Goal: Task Accomplishment & Management: Manage account settings

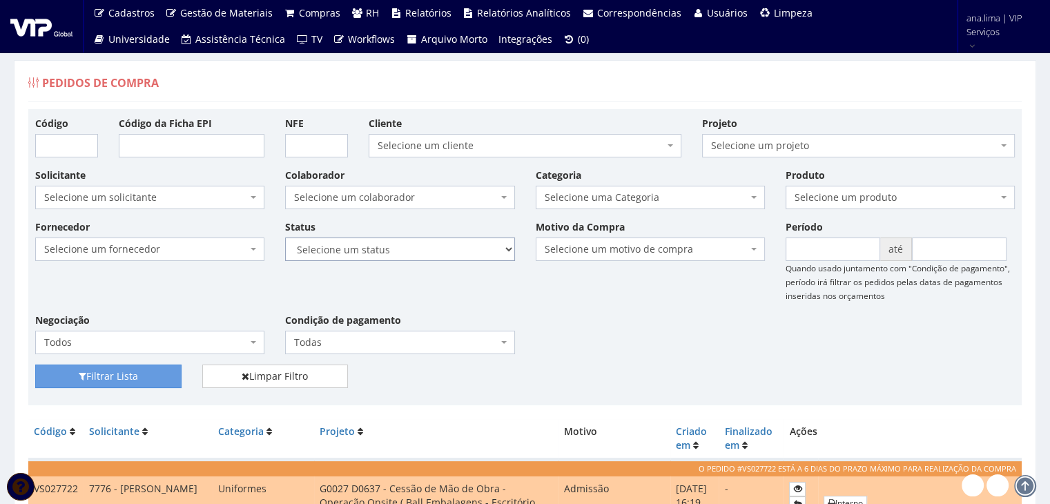
click at [417, 251] on select "Selecione um status Cancelado Aguardando Aprovação Diretoria Pedido Aprovado Ag…" at bounding box center [399, 248] width 229 height 23
select select "1"
click at [285, 237] on select "Selecione um status Cancelado Aguardando Aprovação Diretoria Pedido Aprovado Ag…" at bounding box center [399, 248] width 229 height 23
click at [145, 371] on button "Filtrar Lista" at bounding box center [108, 375] width 146 height 23
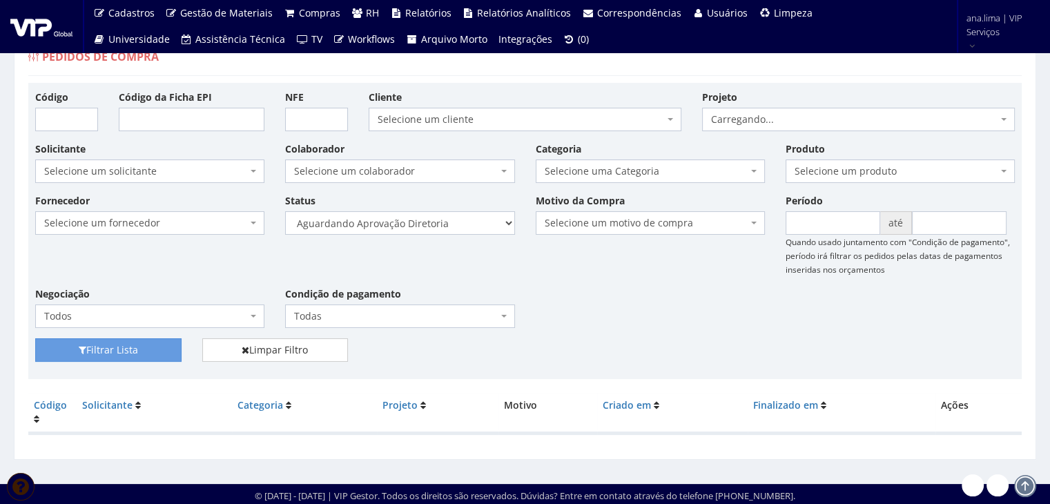
scroll to position [28, 0]
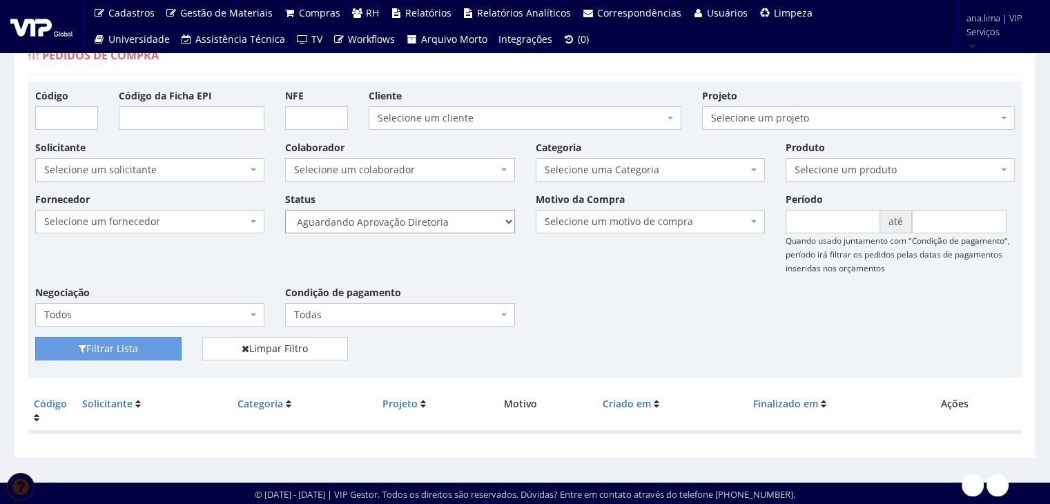
click at [461, 222] on select "Selecione um status Cancelado Aguardando Aprovação Diretoria Pedido Aprovado Ag…" at bounding box center [399, 221] width 229 height 23
select select "4"
click at [285, 210] on select "Selecione um status Cancelado Aguardando Aprovação Diretoria Pedido Aprovado Ag…" at bounding box center [399, 221] width 229 height 23
click at [158, 355] on button "Filtrar Lista" at bounding box center [108, 348] width 146 height 23
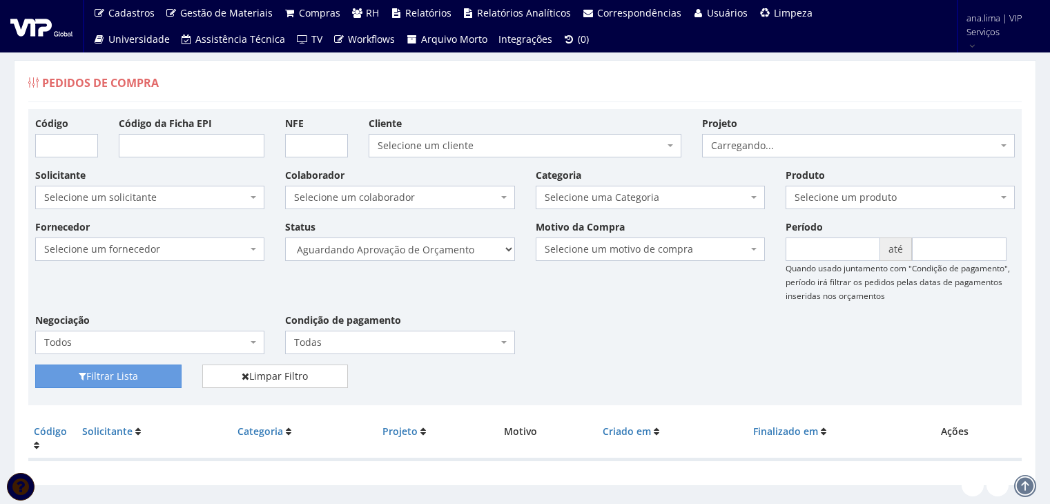
scroll to position [28, 0]
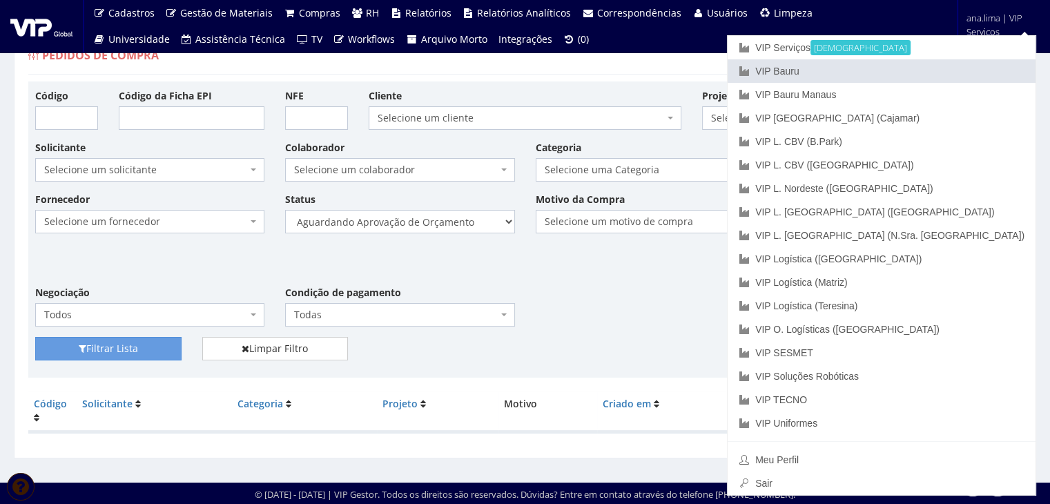
click at [952, 72] on link "VIP Bauru" at bounding box center [881, 70] width 308 height 23
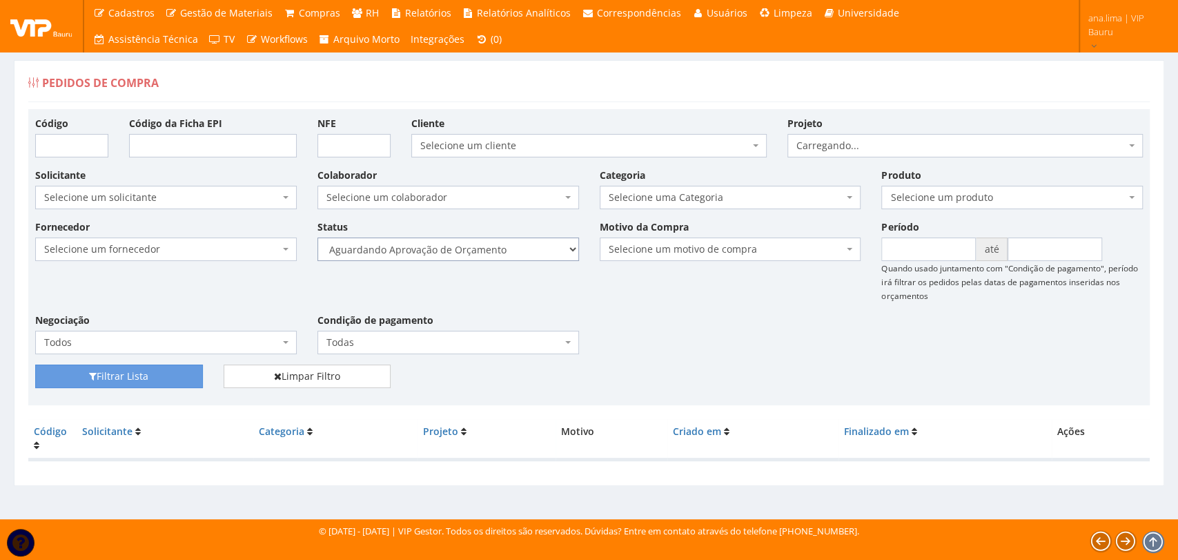
click at [449, 255] on select "Selecione um status Cancelado Aguardando Aprovação Diretoria Pedido Aprovado Ag…" at bounding box center [448, 248] width 262 height 23
select select "1"
click at [317, 237] on select "Selecione um status Cancelado Aguardando Aprovação Diretoria Pedido Aprovado Ag…" at bounding box center [448, 248] width 262 height 23
click at [168, 375] on button "Filtrar Lista" at bounding box center [119, 375] width 168 height 23
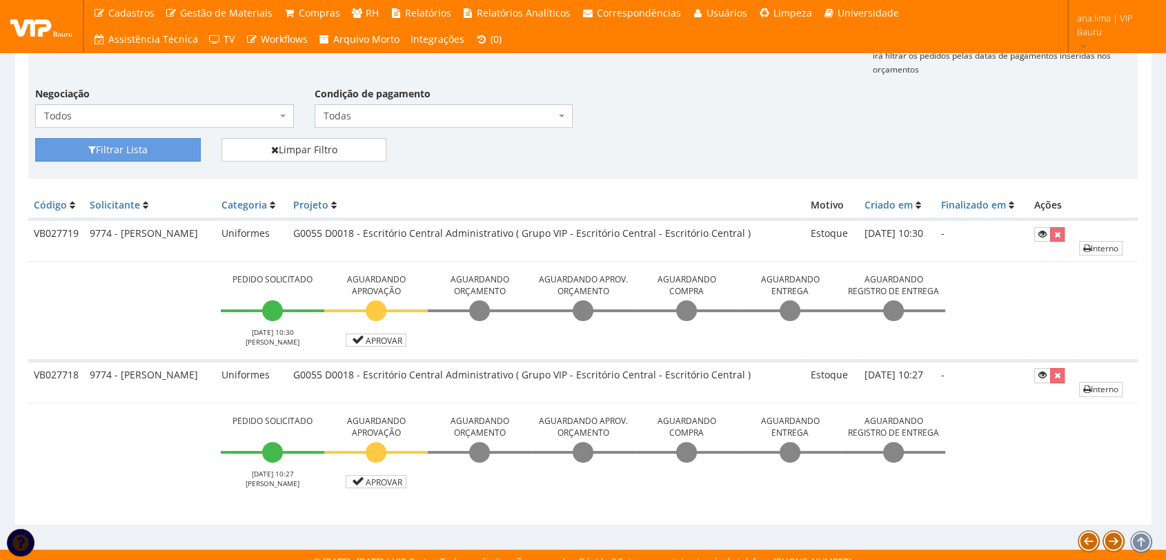
scroll to position [237, 0]
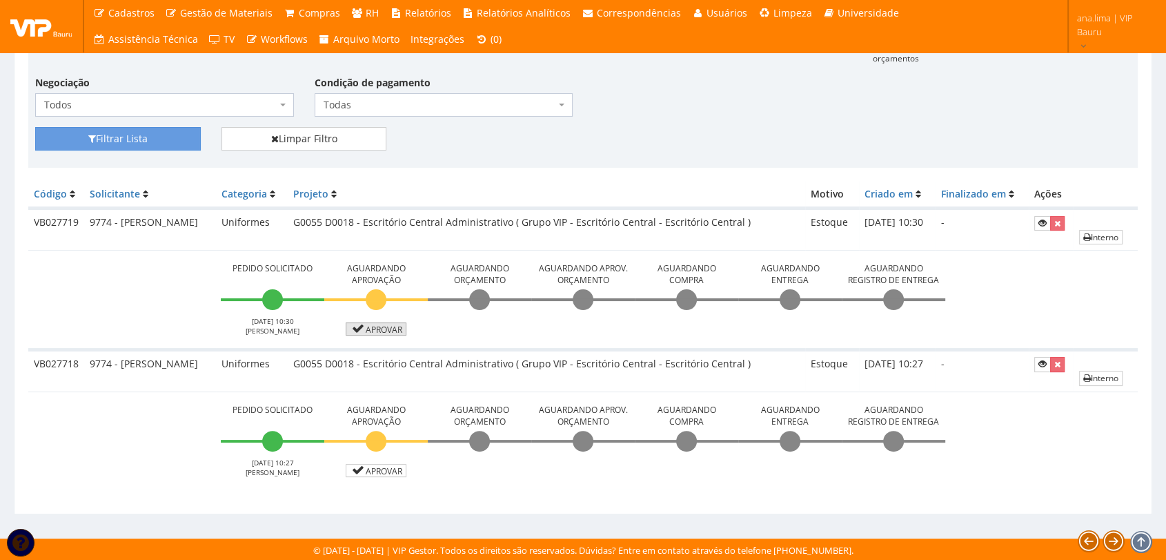
click at [368, 327] on link "Aprovar" at bounding box center [376, 328] width 61 height 13
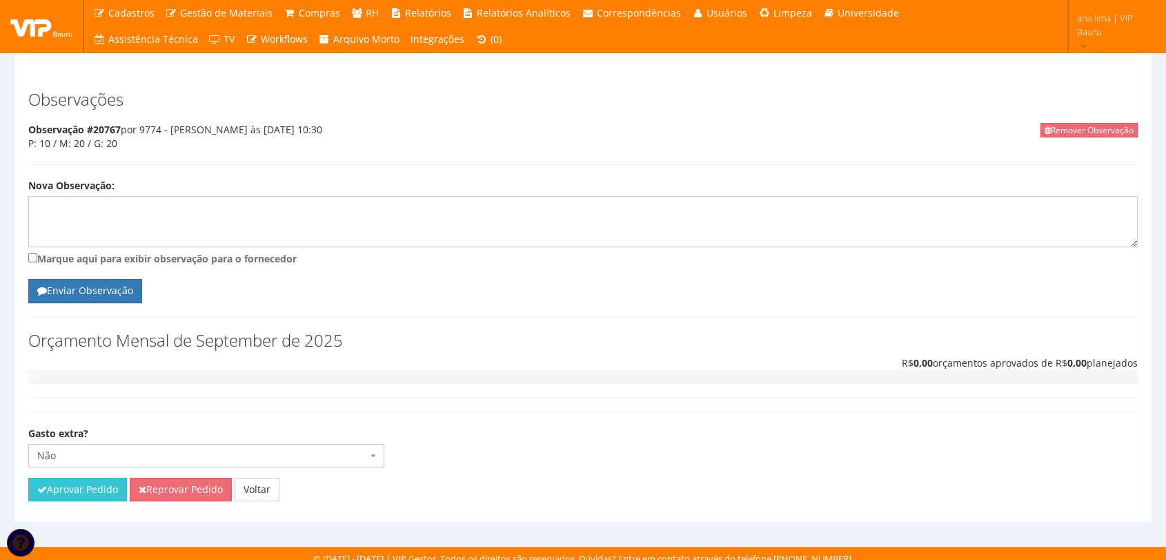
scroll to position [352, 0]
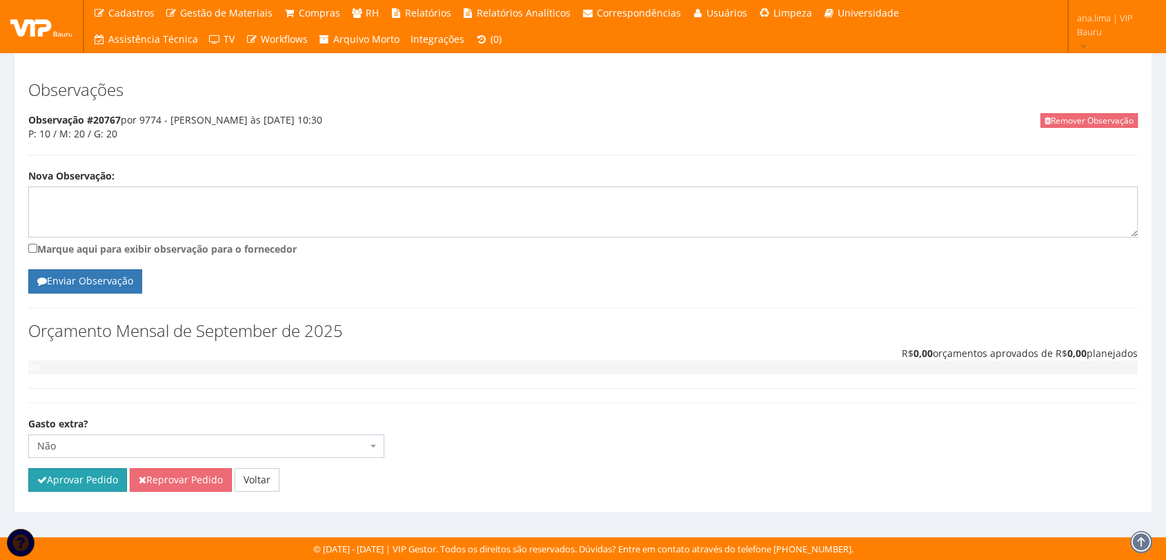
click at [94, 482] on button "Aprovar Pedido" at bounding box center [77, 479] width 99 height 23
drag, startPoint x: 113, startPoint y: 476, endPoint x: 632, endPoint y: 78, distance: 653.2
click at [113, 476] on button "Aprovar Pedido" at bounding box center [77, 479] width 99 height 23
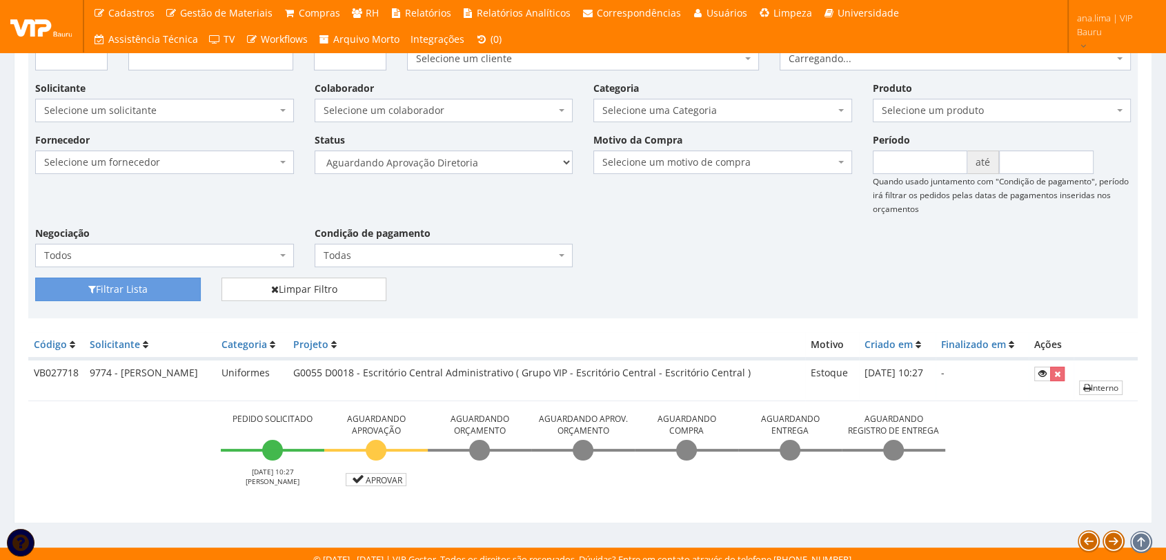
scroll to position [146, 0]
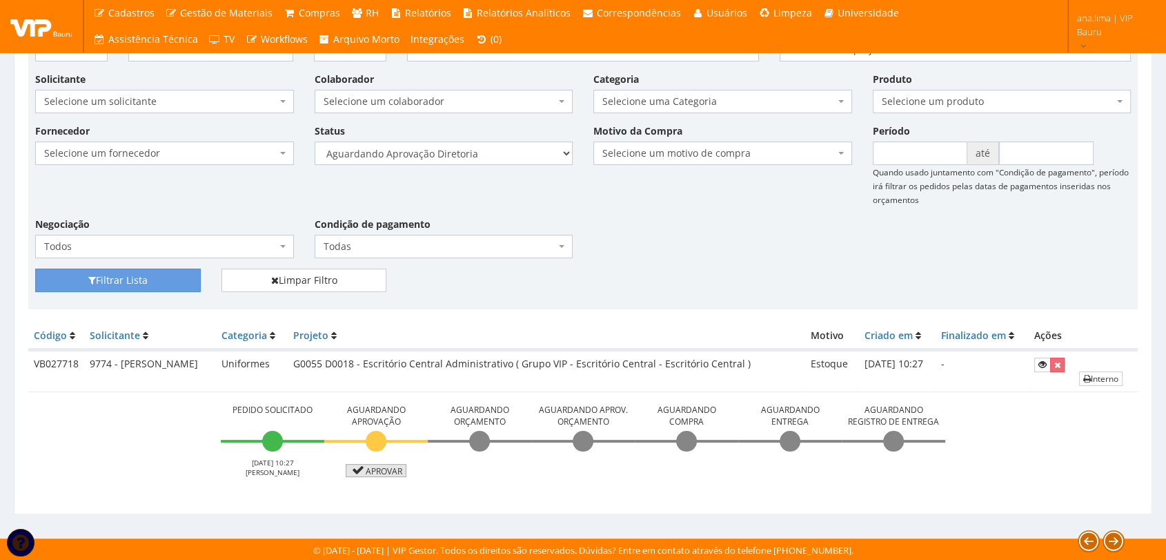
click at [382, 465] on link "Aprovar" at bounding box center [376, 470] width 61 height 13
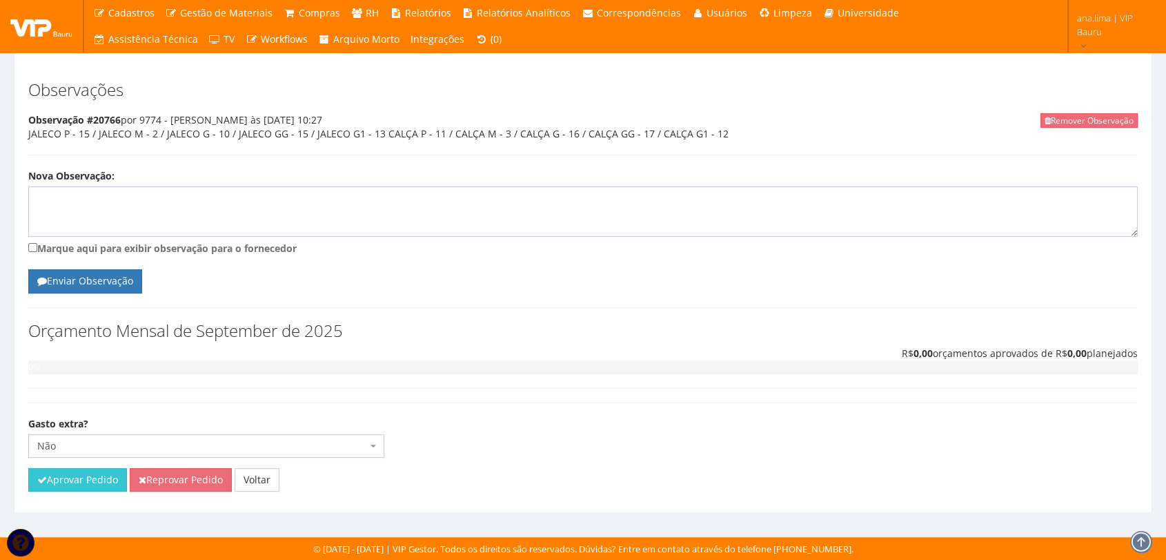
scroll to position [405, 0]
click at [77, 488] on button "Aprovar Pedido" at bounding box center [77, 479] width 99 height 23
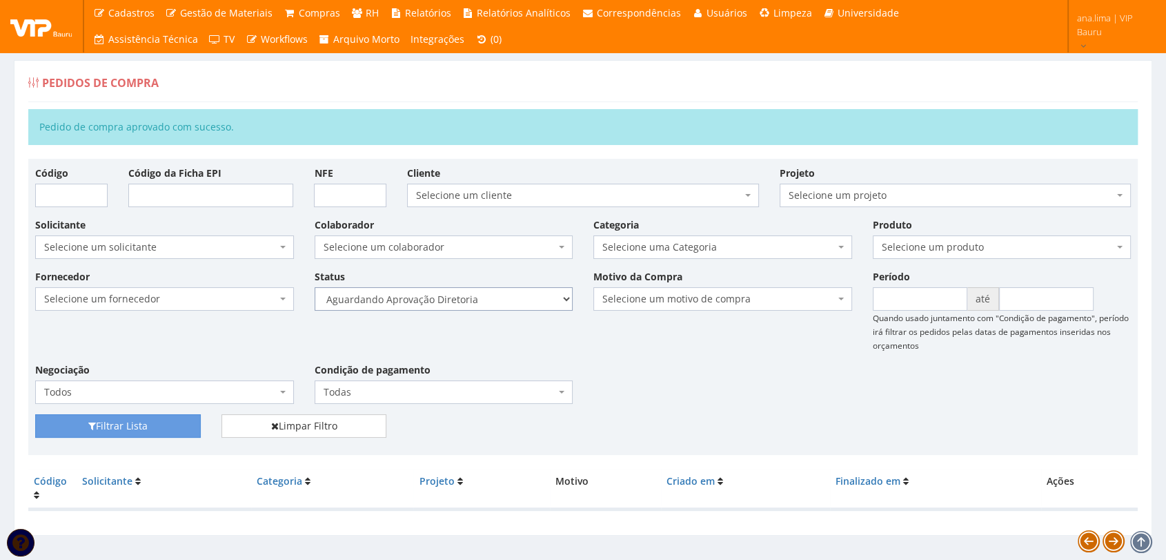
click at [496, 304] on select "Selecione um status Cancelado Aguardando Aprovação Diretoria Pedido Aprovado Ag…" at bounding box center [444, 298] width 259 height 23
click at [315, 287] on select "Selecione um status Cancelado Aguardando Aprovação Diretoria Pedido Aprovado Ag…" at bounding box center [444, 298] width 259 height 23
click at [172, 421] on button "Filtrar Lista" at bounding box center [118, 425] width 166 height 23
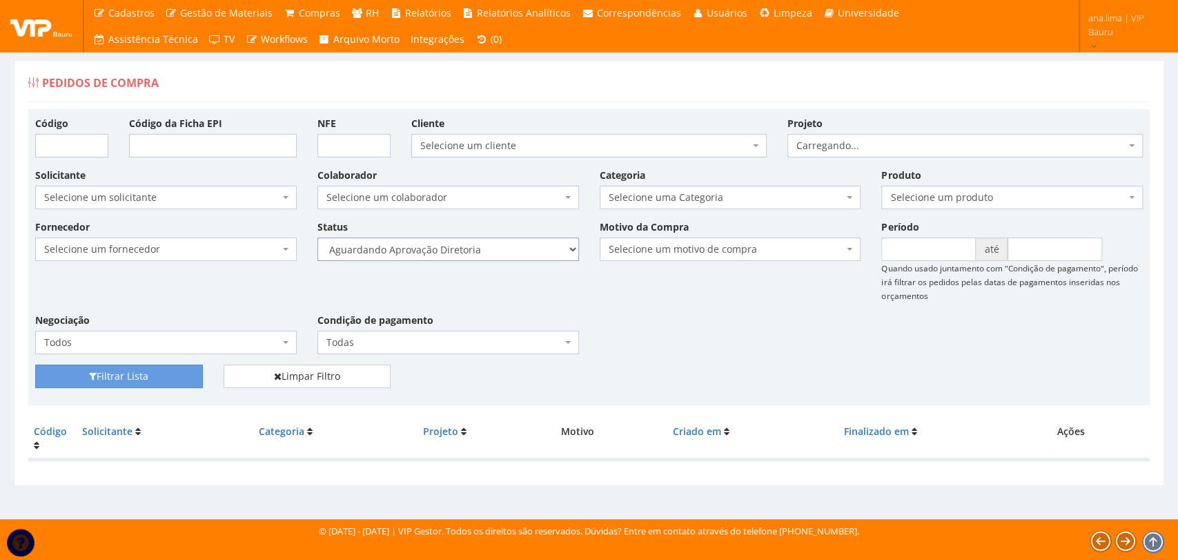
click at [505, 251] on select "Selecione um status Cancelado Aguardando Aprovação Diretoria Pedido Aprovado Ag…" at bounding box center [448, 248] width 262 height 23
select select "4"
click at [317, 237] on select "Selecione um status Cancelado Aguardando Aprovação Diretoria Pedido Aprovado Ag…" at bounding box center [448, 248] width 262 height 23
click at [188, 371] on button "Filtrar Lista" at bounding box center [119, 375] width 168 height 23
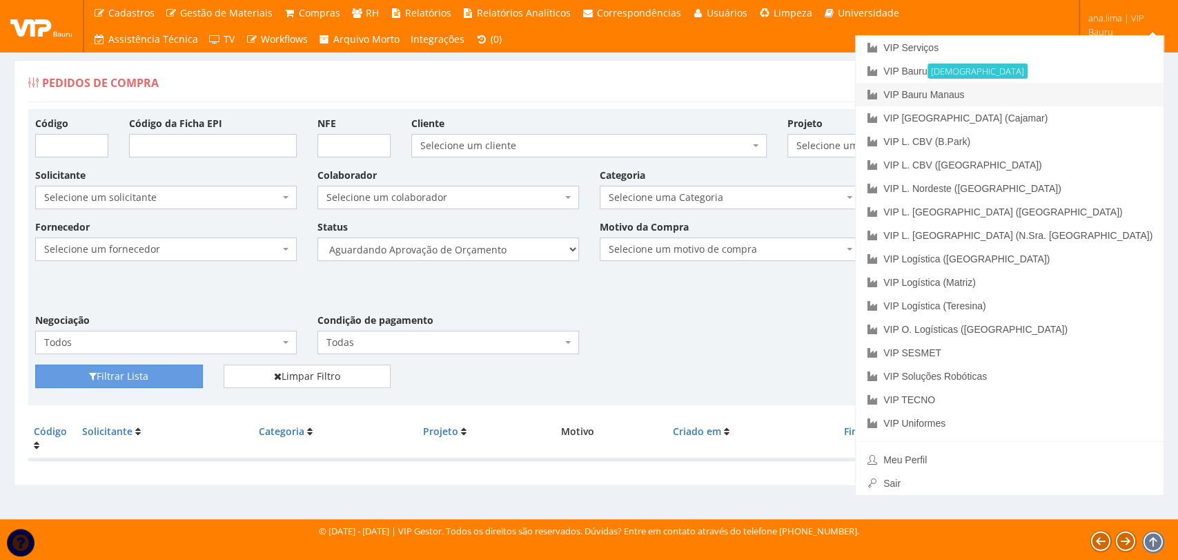
click at [1079, 92] on link "VIP Bauru Manaus" at bounding box center [1010, 94] width 308 height 23
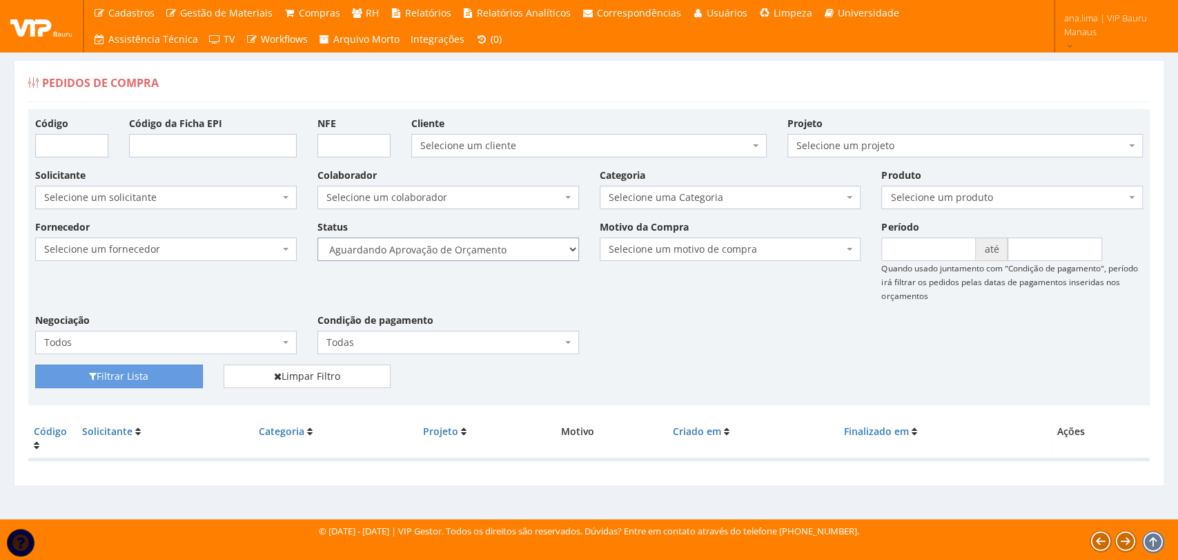
click at [494, 250] on select "Selecione um status Cancelado Aguardando Aprovação Diretoria Pedido Aprovado Ag…" at bounding box center [448, 248] width 262 height 23
select select "1"
click at [317, 237] on select "Selecione um status Cancelado Aguardando Aprovação Diretoria Pedido Aprovado Ag…" at bounding box center [448, 248] width 262 height 23
click at [177, 372] on button "Filtrar Lista" at bounding box center [119, 375] width 168 height 23
drag, startPoint x: 0, startPoint y: 0, endPoint x: 498, endPoint y: 246, distance: 555.3
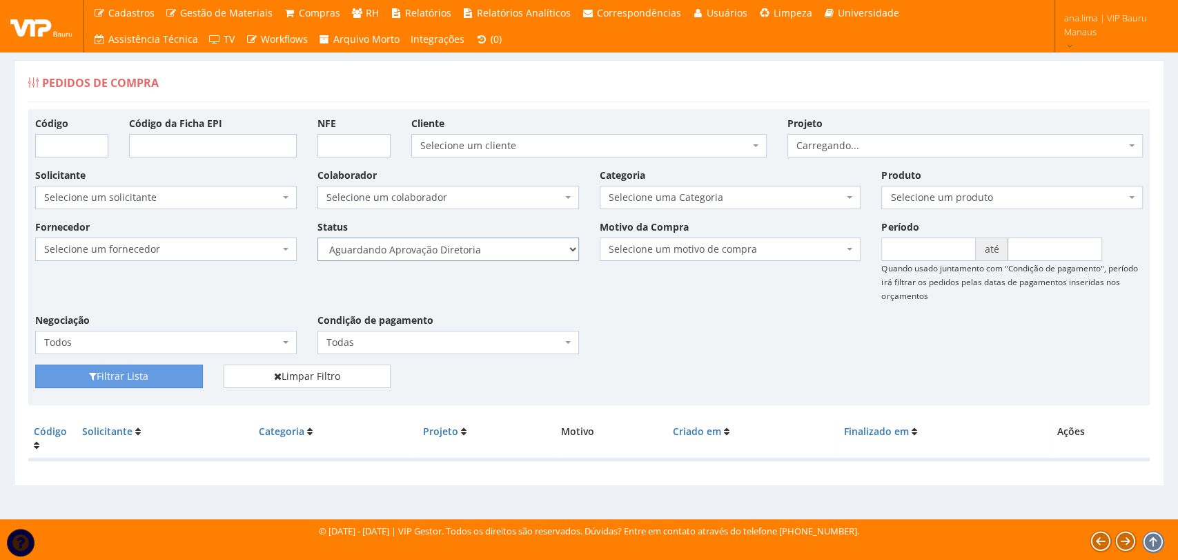
click at [498, 246] on select "Selecione um status Cancelado Aguardando Aprovação Diretoria Pedido Aprovado Ag…" at bounding box center [448, 248] width 262 height 23
select select "4"
click at [317, 237] on select "Selecione um status Cancelado Aguardando Aprovação Diretoria Pedido Aprovado Ag…" at bounding box center [448, 248] width 262 height 23
click at [76, 375] on button "Filtrar Lista" at bounding box center [119, 375] width 168 height 23
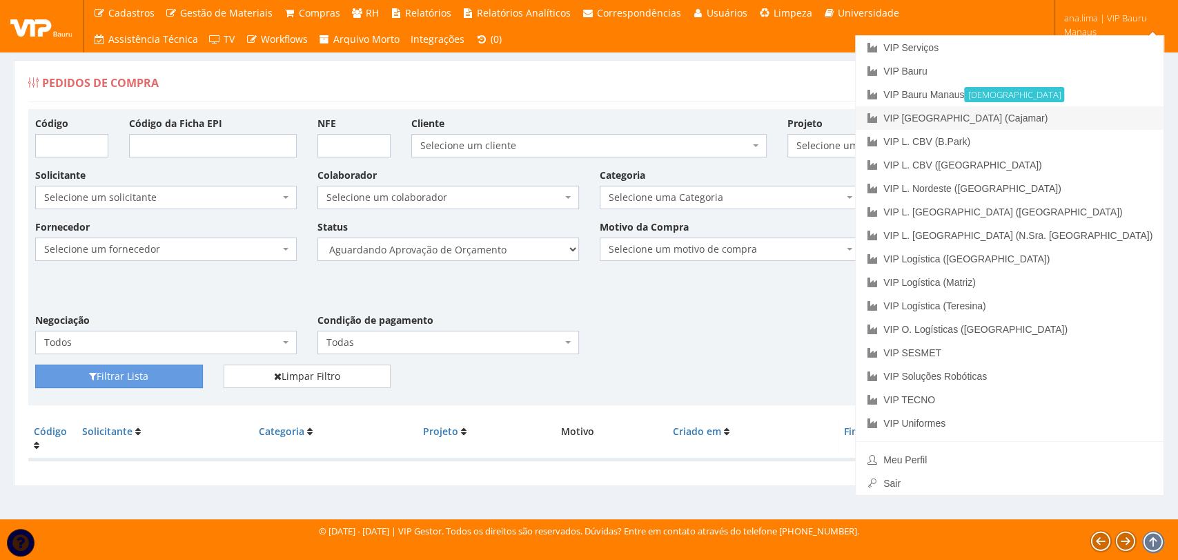
drag, startPoint x: 1084, startPoint y: 117, endPoint x: 868, endPoint y: 222, distance: 240.2
click at [1084, 117] on link "VIP [GEOGRAPHIC_DATA] (Cajamar)" at bounding box center [1010, 117] width 308 height 23
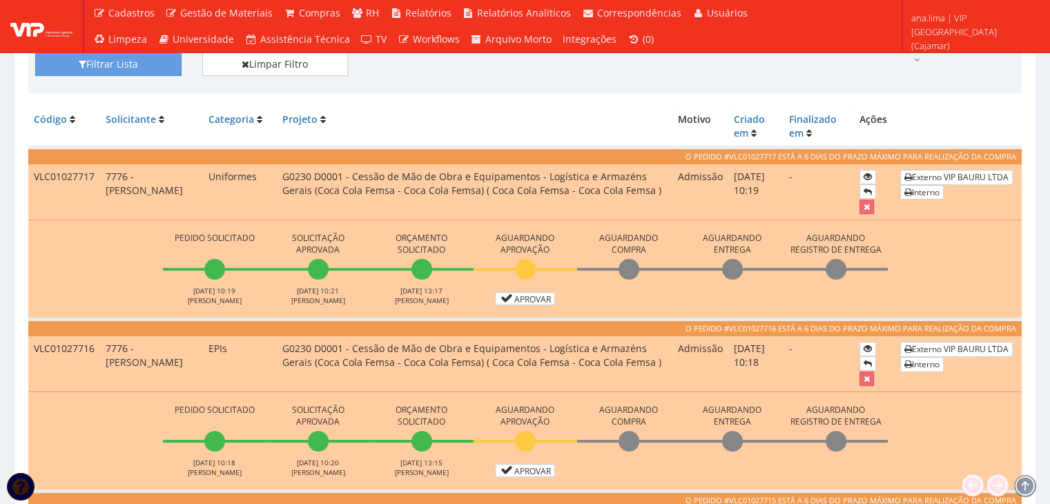
scroll to position [345, 0]
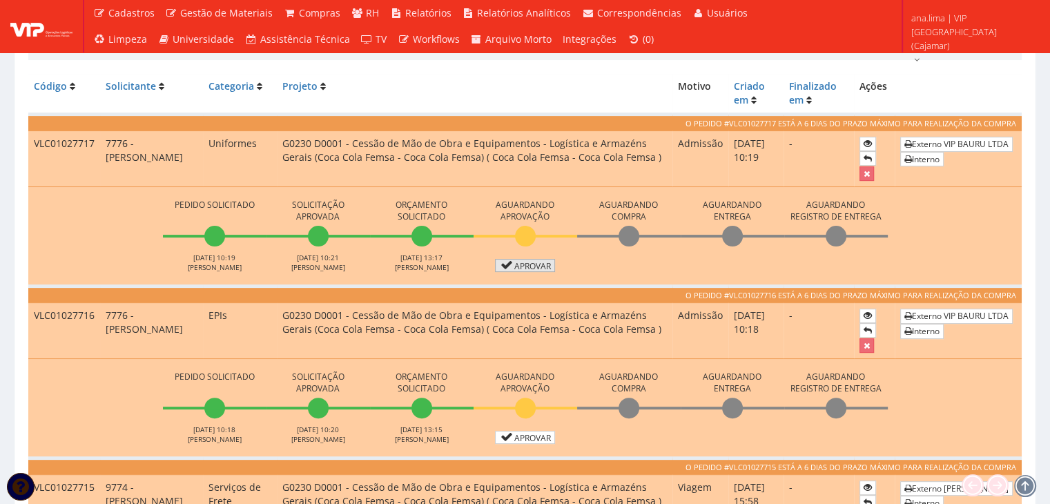
click at [533, 263] on link "Aprovar" at bounding box center [525, 265] width 61 height 13
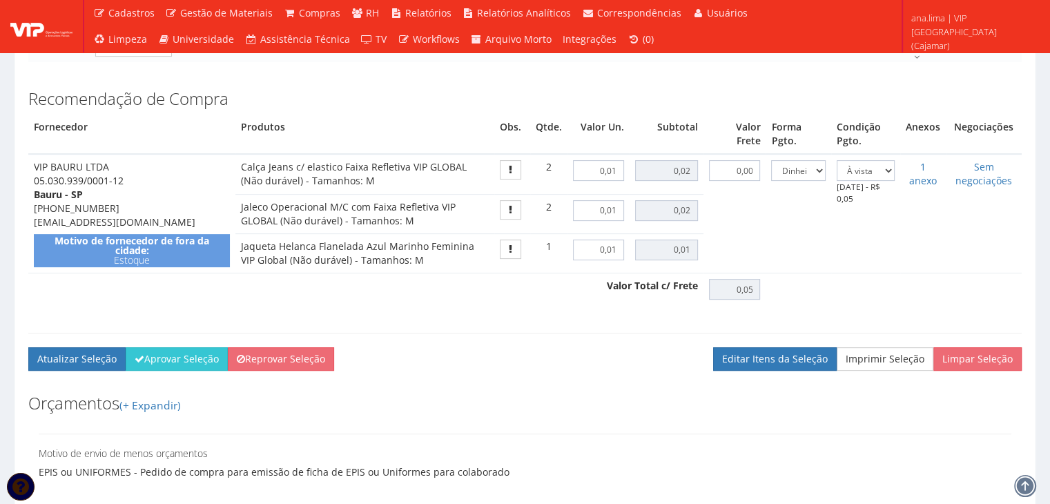
scroll to position [483, 0]
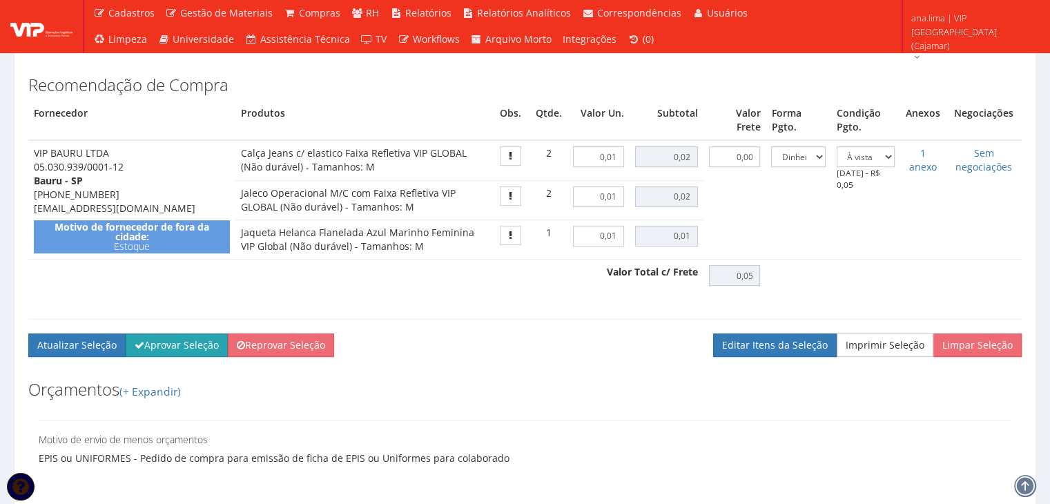
click at [193, 355] on button "Aprovar Seleção" at bounding box center [177, 344] width 102 height 23
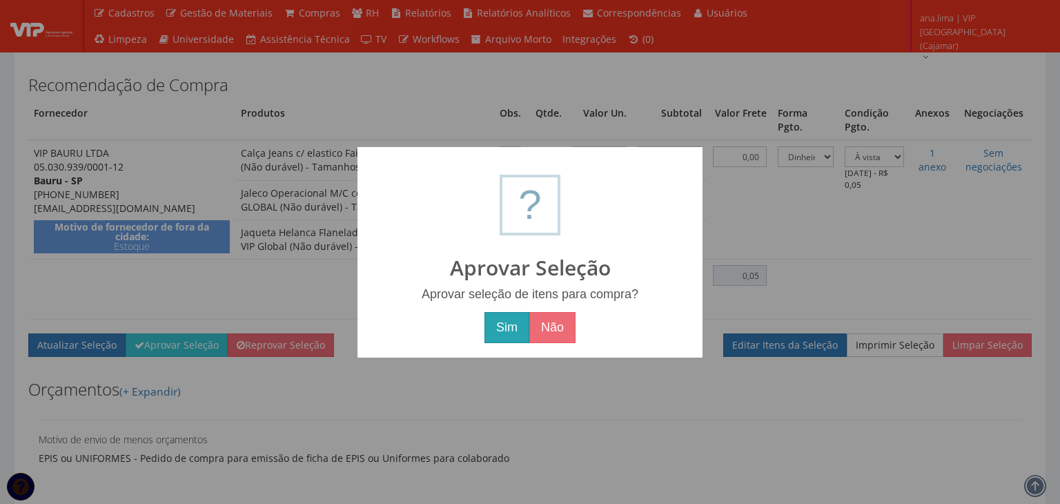
click at [497, 331] on button "Sim" at bounding box center [507, 328] width 45 height 32
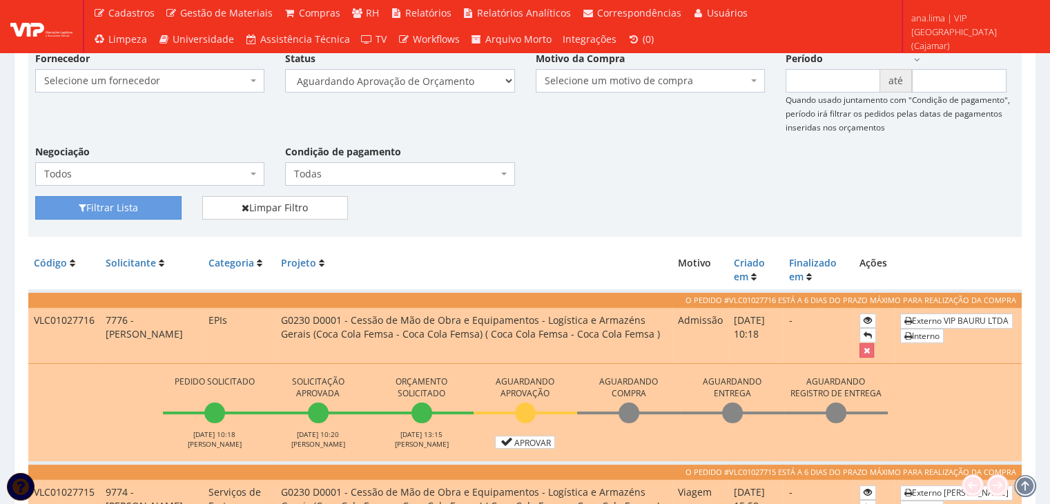
scroll to position [276, 0]
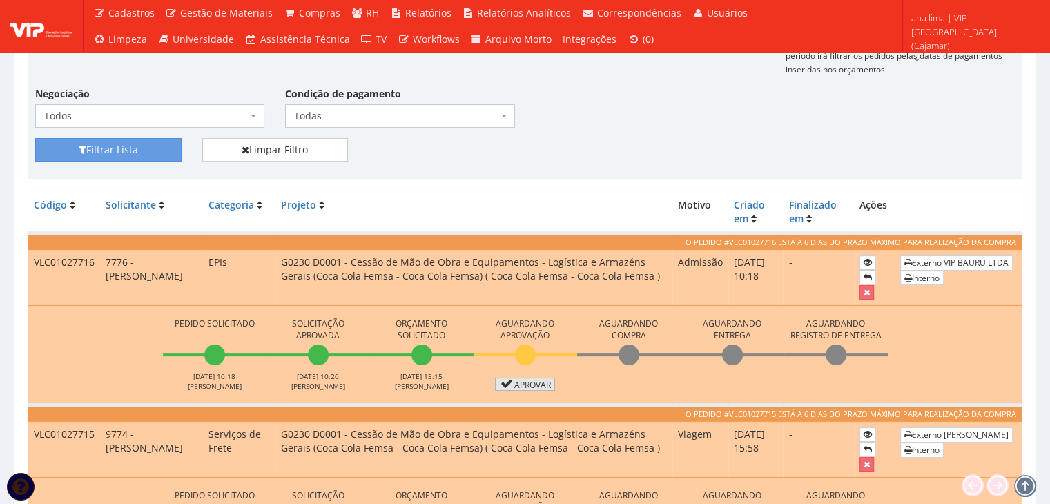
click at [533, 380] on link "Aprovar" at bounding box center [525, 384] width 61 height 13
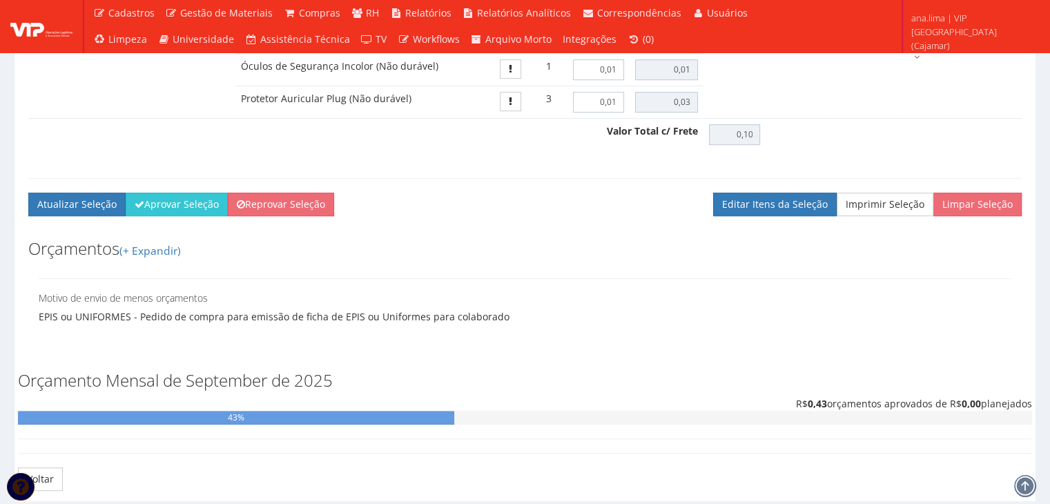
scroll to position [828, 0]
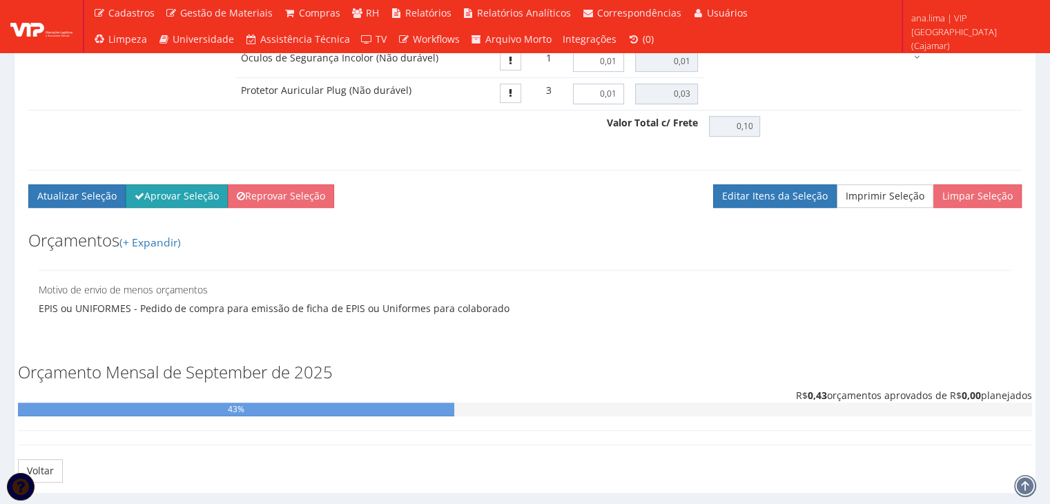
click at [202, 207] on button "Aprovar Seleção" at bounding box center [177, 195] width 102 height 23
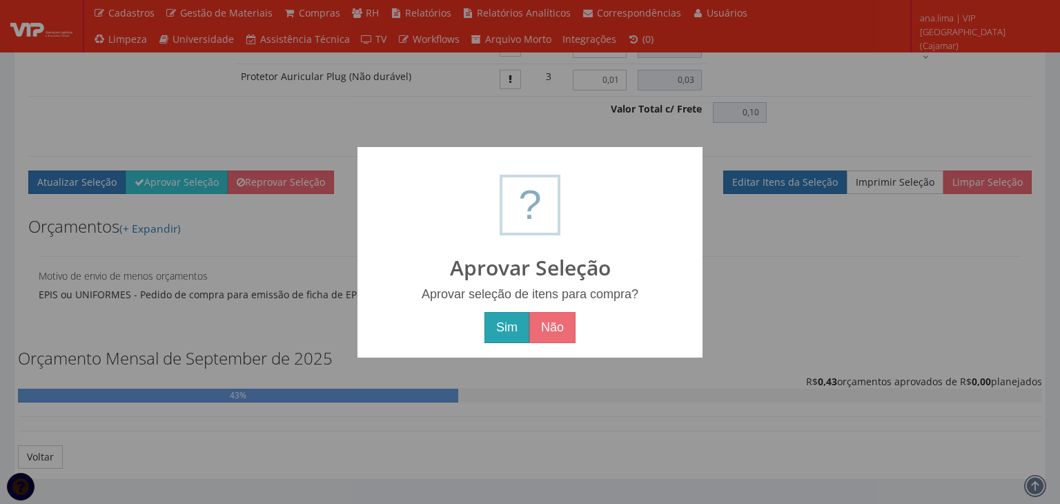
click at [511, 328] on button "Sim" at bounding box center [507, 328] width 45 height 32
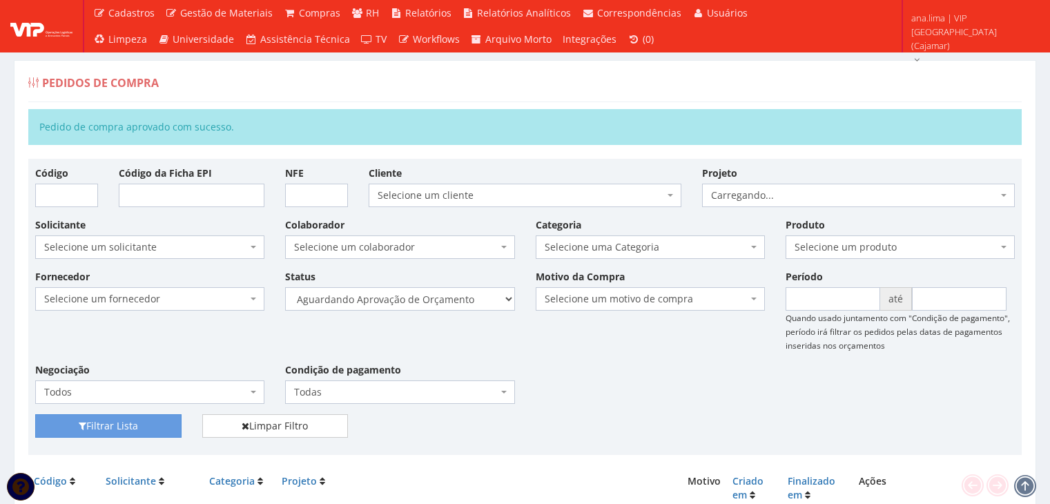
scroll to position [245, 0]
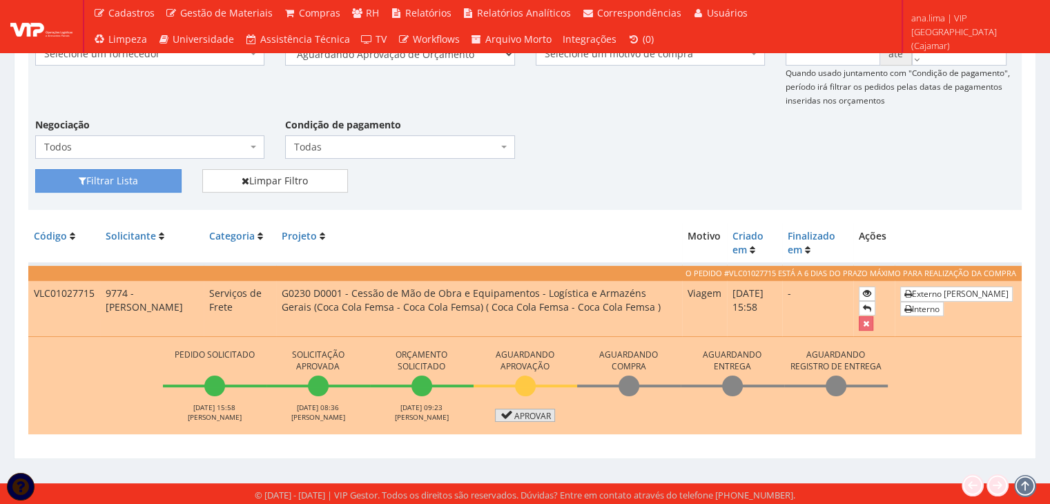
click at [530, 411] on link "Aprovar" at bounding box center [525, 415] width 61 height 13
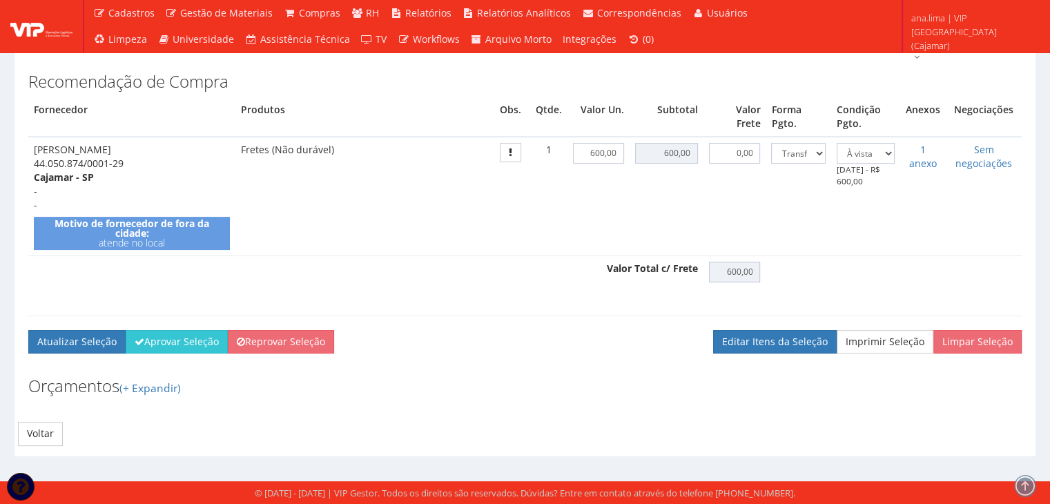
scroll to position [333, 0]
click at [210, 351] on button "Aprovar Seleção" at bounding box center [177, 341] width 102 height 23
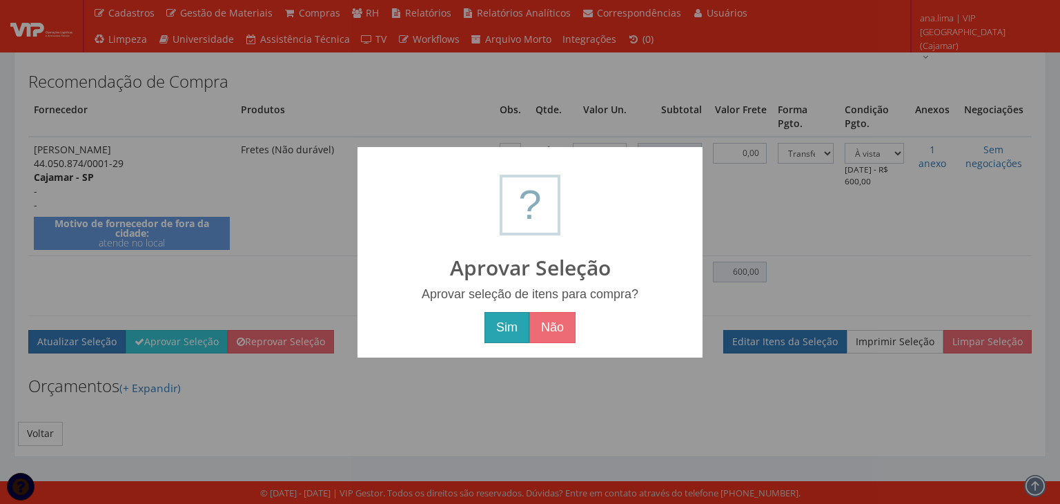
click at [499, 336] on button "Sim" at bounding box center [507, 328] width 45 height 32
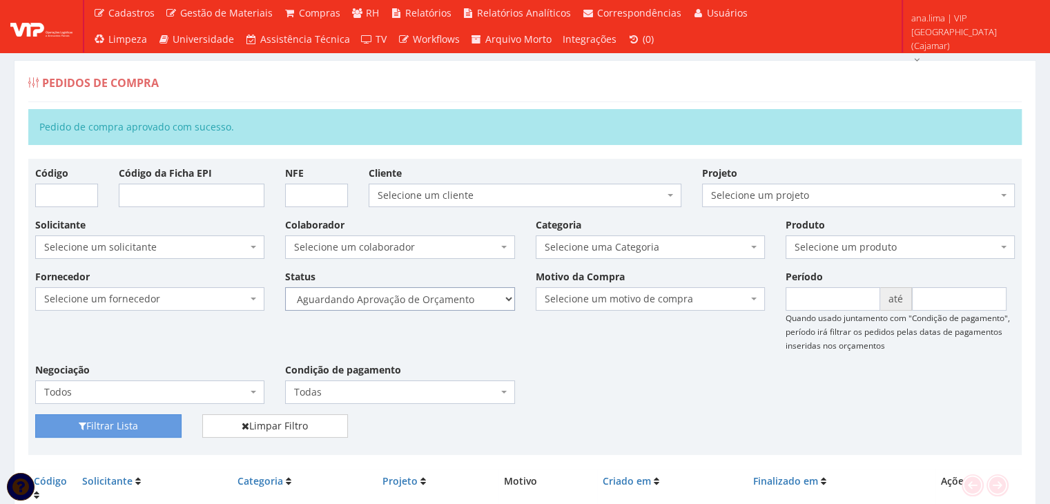
click at [469, 299] on select "Selecione um status Cancelado Aguardando Aprovação Diretoria Pedido Aprovado Ag…" at bounding box center [399, 298] width 229 height 23
select select "1"
click at [285, 287] on select "Selecione um status Cancelado Aguardando Aprovação Diretoria Pedido Aprovado Ag…" at bounding box center [399, 298] width 229 height 23
click at [133, 425] on button "Filtrar Lista" at bounding box center [108, 425] width 146 height 23
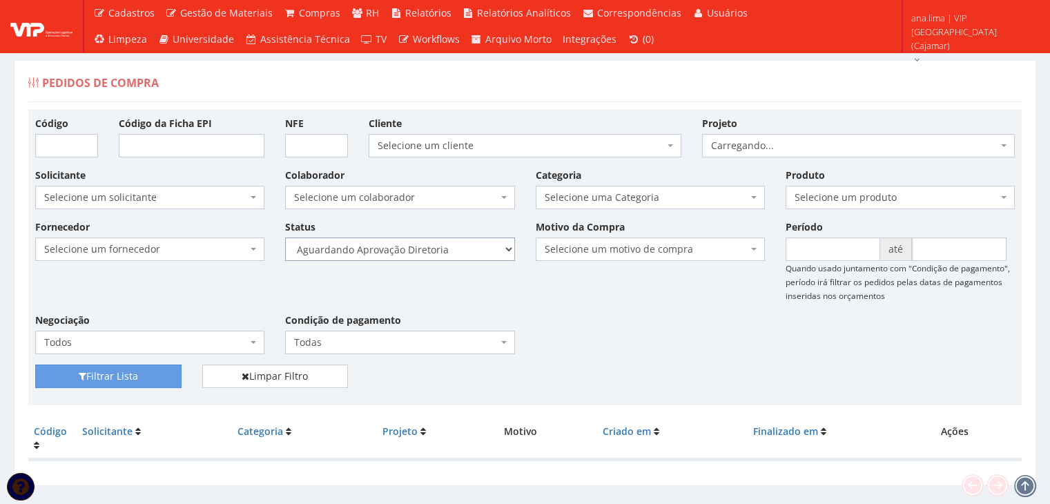
drag, startPoint x: 440, startPoint y: 249, endPoint x: 439, endPoint y: 257, distance: 8.4
click at [440, 249] on select "Selecione um status Cancelado Aguardando Aprovação Diretoria Pedido Aprovado Ag…" at bounding box center [399, 248] width 229 height 23
select select "4"
click at [285, 237] on select "Selecione um status Cancelado Aguardando Aprovação Diretoria Pedido Aprovado Ag…" at bounding box center [399, 248] width 229 height 23
click at [175, 368] on button "Filtrar Lista" at bounding box center [108, 375] width 146 height 23
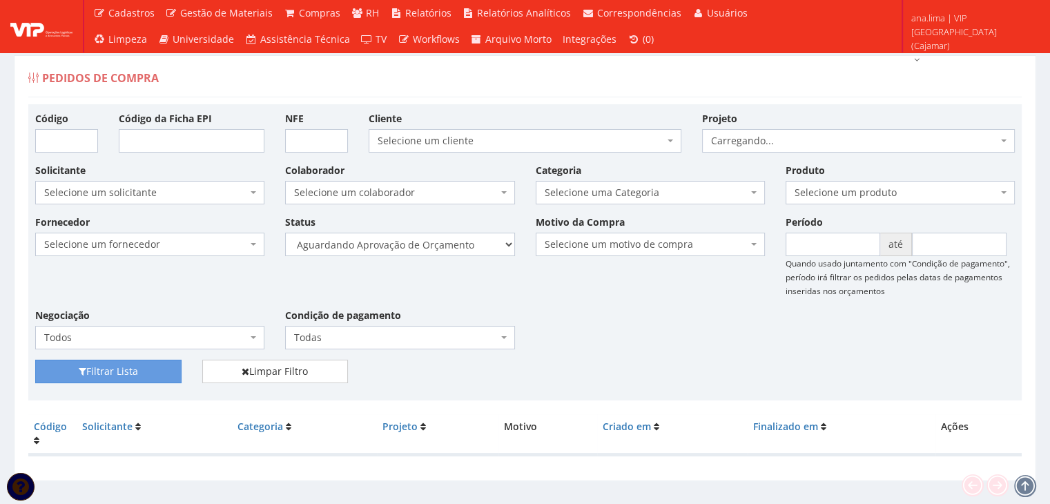
scroll to position [28, 0]
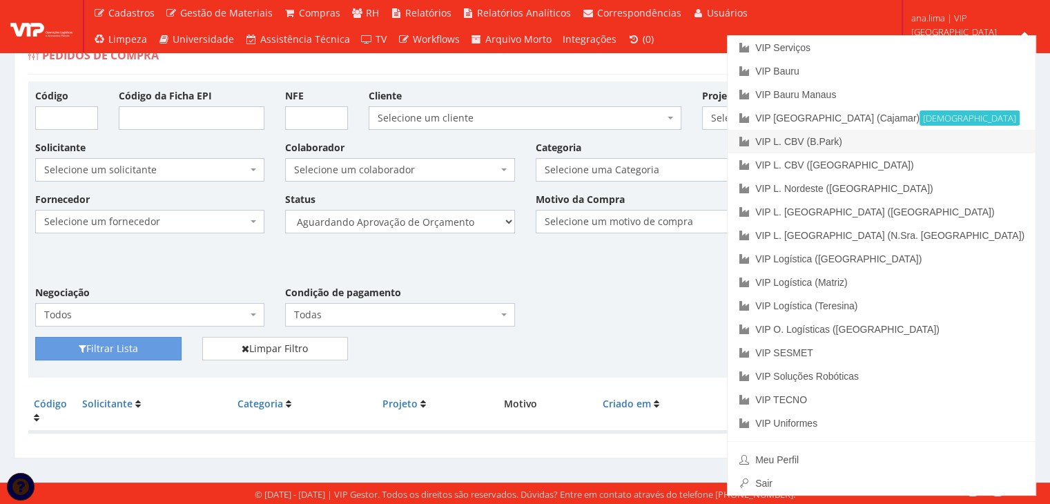
click at [958, 144] on link "VIP L. CBV (B.Park)" at bounding box center [881, 141] width 308 height 23
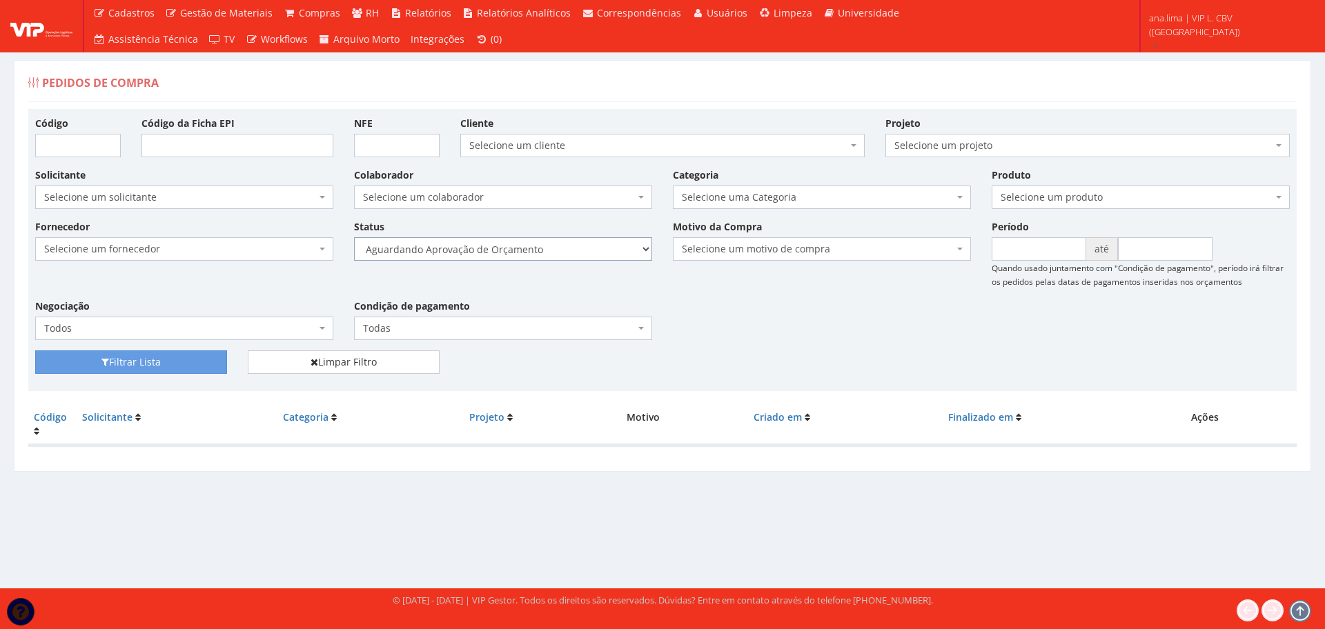
click at [542, 255] on select "Selecione um status Cancelado Aguardando Aprovação Diretoria Pedido Aprovado Ag…" at bounding box center [503, 248] width 298 height 23
select select "1"
click at [354, 237] on select "Selecione um status Cancelado Aguardando Aprovação Diretoria Pedido Aprovado Ag…" at bounding box center [503, 248] width 298 height 23
click at [183, 366] on button "Filtrar Lista" at bounding box center [131, 363] width 192 height 25
drag, startPoint x: 0, startPoint y: 0, endPoint x: 547, endPoint y: 255, distance: 603.1
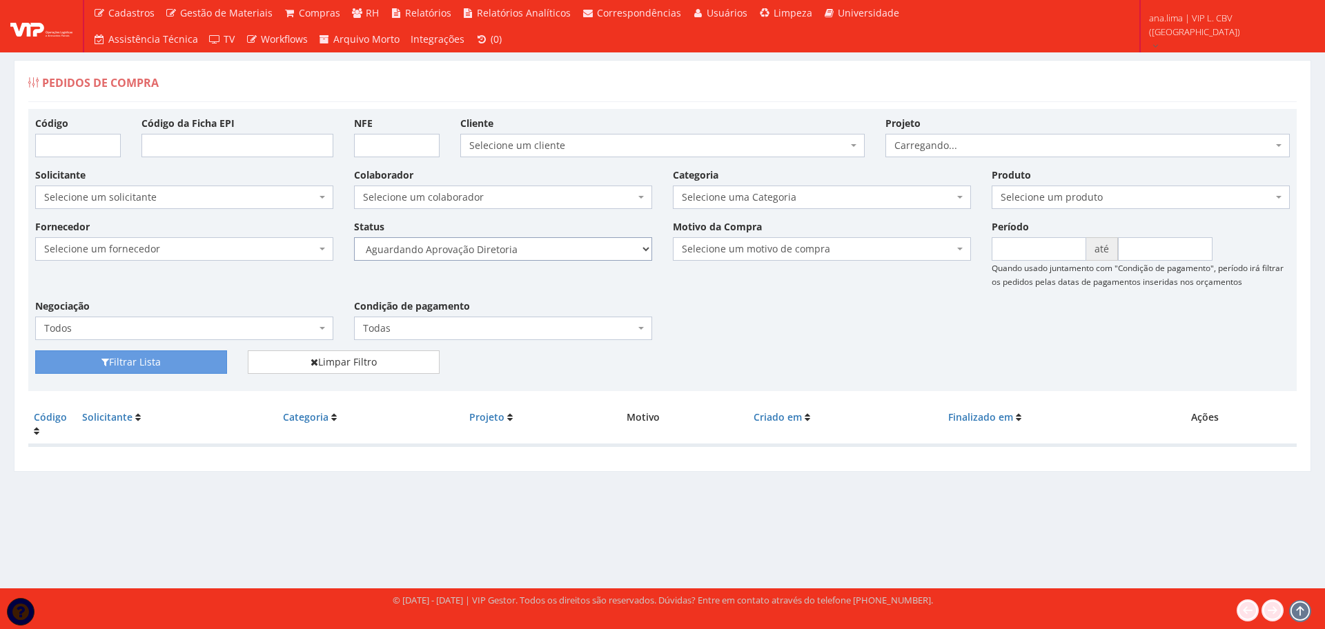
click at [547, 255] on select "Selecione um status Cancelado Aguardando Aprovação Diretoria Pedido Aprovado Ag…" at bounding box center [503, 248] width 298 height 23
select select "4"
click at [354, 237] on select "Selecione um status Cancelado Aguardando Aprovação Diretoria Pedido Aprovado Ag…" at bounding box center [503, 248] width 298 height 23
click at [161, 366] on button "Filtrar Lista" at bounding box center [131, 362] width 192 height 23
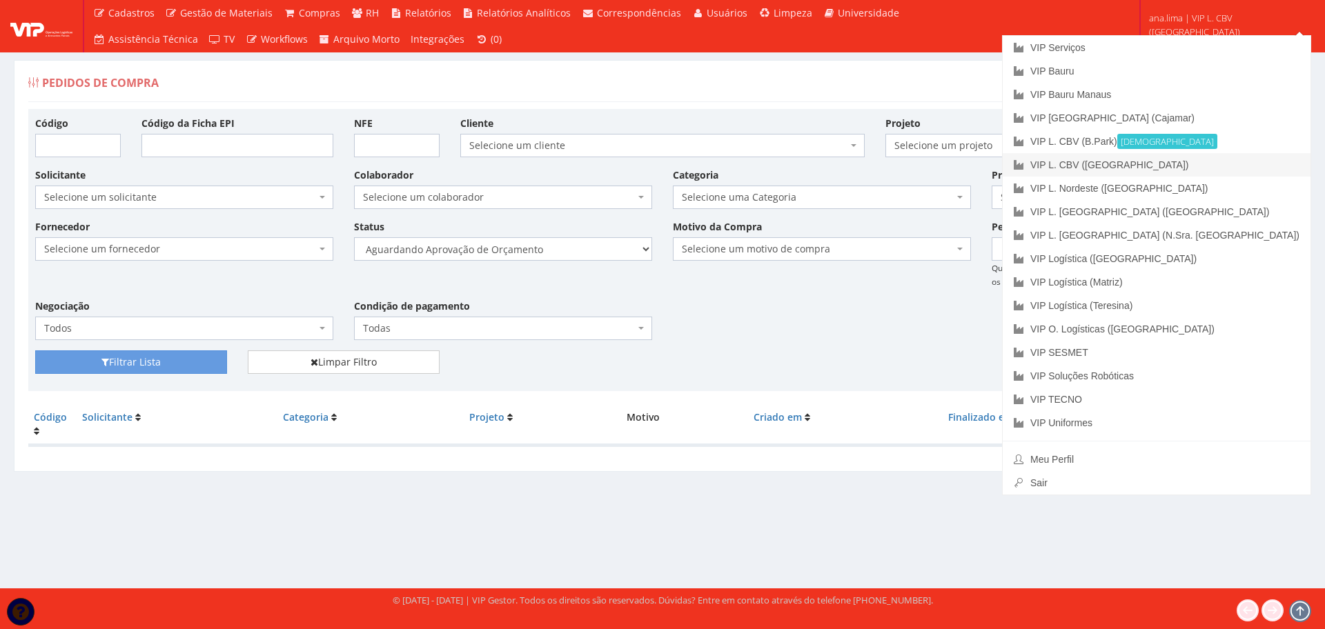
drag, startPoint x: 1264, startPoint y: 162, endPoint x: 990, endPoint y: 230, distance: 281.6
click at [1263, 162] on link "VIP L. CBV ([GEOGRAPHIC_DATA])" at bounding box center [1157, 164] width 308 height 23
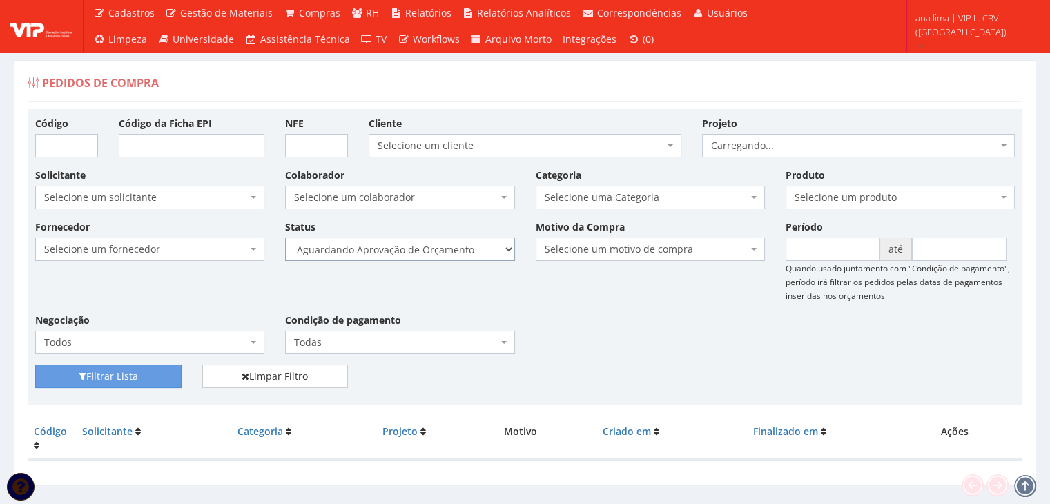
drag, startPoint x: 475, startPoint y: 248, endPoint x: 464, endPoint y: 257, distance: 14.2
click at [475, 248] on select "Selecione um status Cancelado Aguardando Aprovação Diretoria Pedido Aprovado Ag…" at bounding box center [399, 248] width 229 height 23
select select "1"
click at [285, 237] on select "Selecione um status Cancelado Aguardando Aprovação Diretoria Pedido Aprovado Ag…" at bounding box center [399, 248] width 229 height 23
click at [141, 371] on button "Filtrar Lista" at bounding box center [108, 375] width 146 height 23
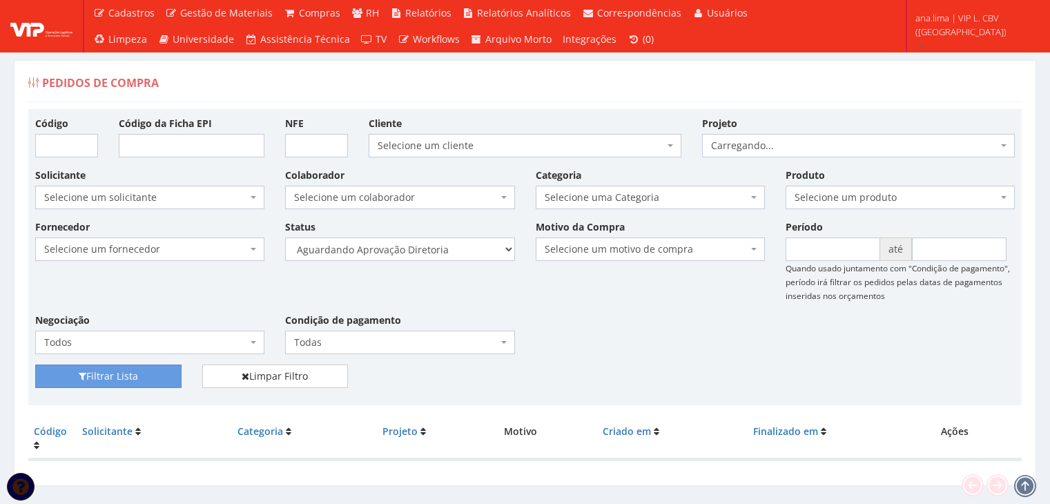
scroll to position [28, 0]
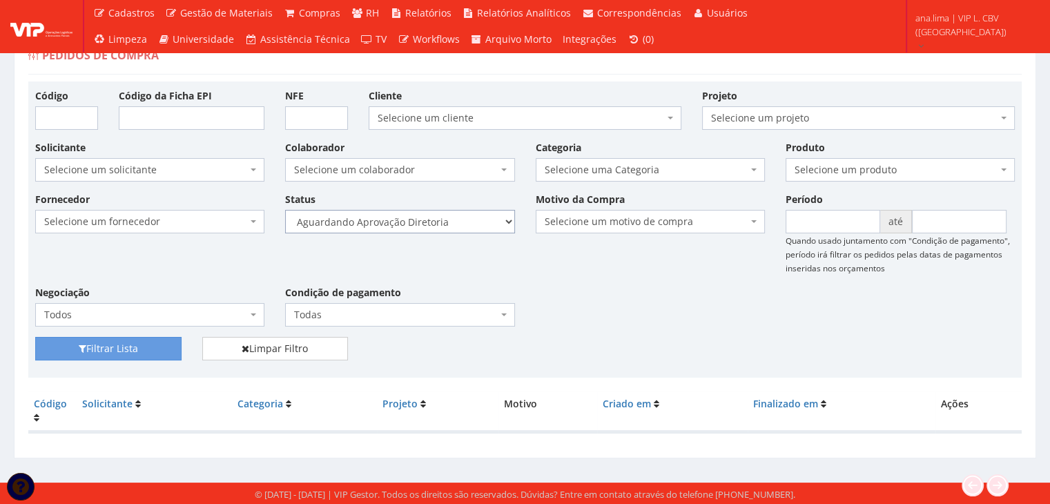
click at [483, 222] on select "Selecione um status Cancelado Aguardando Aprovação Diretoria Pedido Aprovado Ag…" at bounding box center [399, 221] width 229 height 23
select select "4"
click at [285, 210] on select "Selecione um status Cancelado Aguardando Aprovação Diretoria Pedido Aprovado Ag…" at bounding box center [399, 221] width 229 height 23
click at [164, 349] on button "Filtrar Lista" at bounding box center [108, 348] width 146 height 23
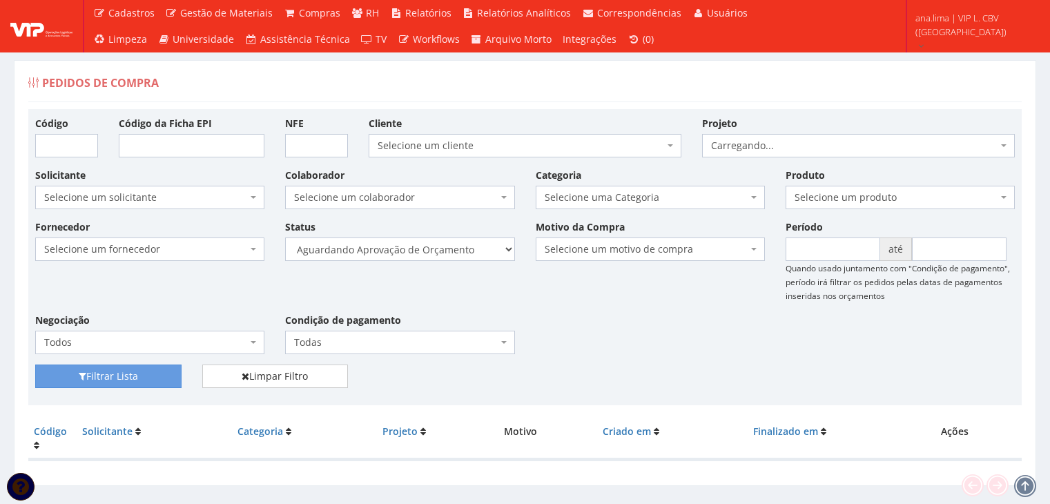
scroll to position [28, 0]
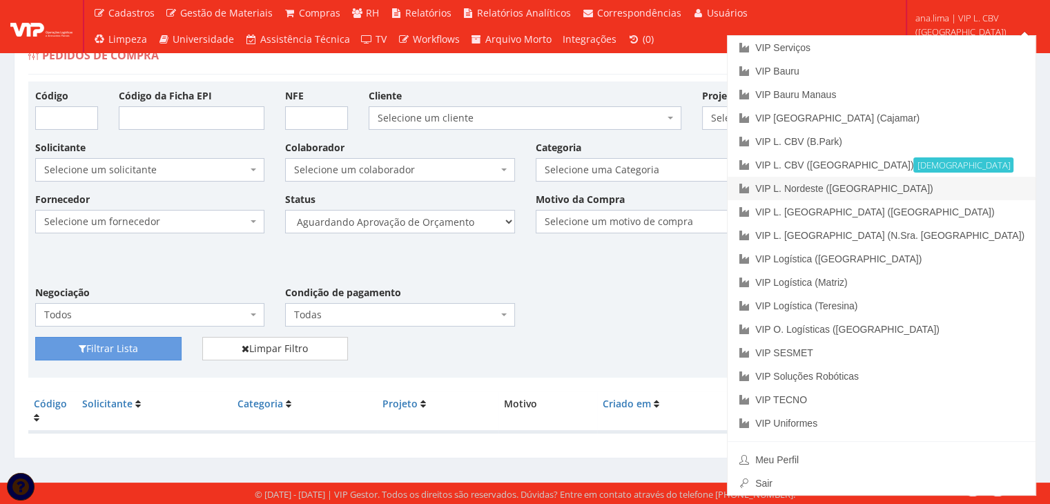
click at [970, 183] on link "VIP L. Nordeste ([GEOGRAPHIC_DATA])" at bounding box center [881, 188] width 308 height 23
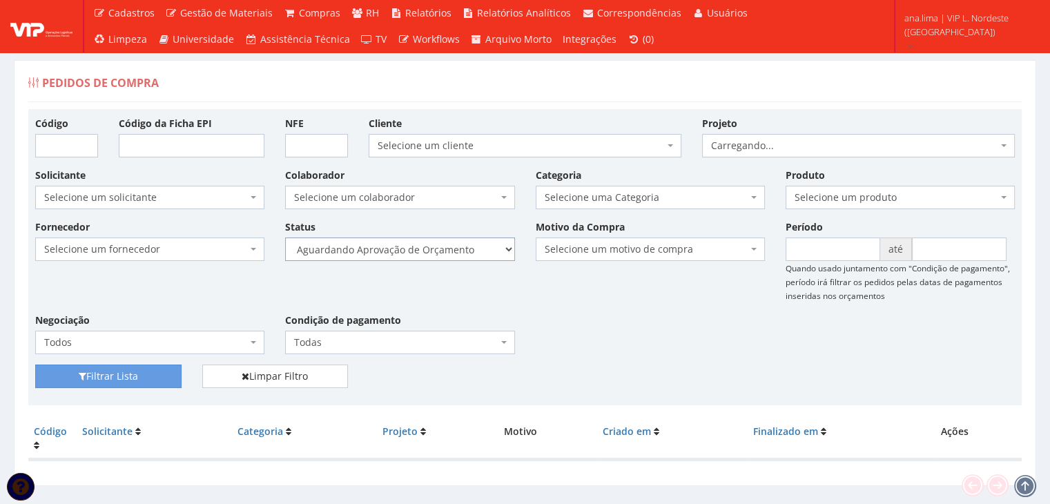
click at [476, 255] on select "Selecione um status Cancelado Aguardando Aprovação Diretoria Pedido Aprovado Ag…" at bounding box center [399, 248] width 229 height 23
select select "1"
click at [285, 237] on select "Selecione um status Cancelado Aguardando Aprovação Diretoria Pedido Aprovado Ag…" at bounding box center [399, 248] width 229 height 23
click at [146, 373] on button "Filtrar Lista" at bounding box center [108, 375] width 146 height 23
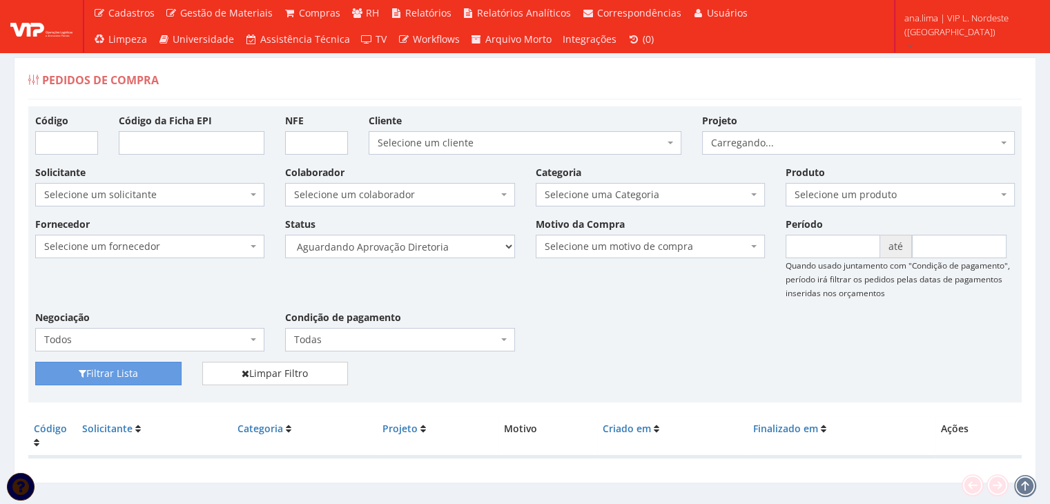
scroll to position [28, 0]
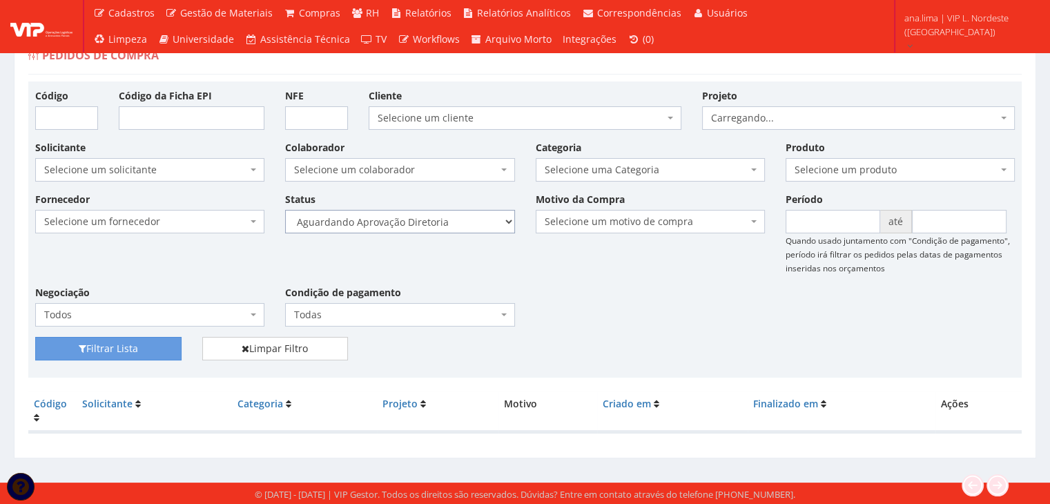
click at [460, 219] on select "Selecione um status Cancelado Aguardando Aprovação Diretoria Pedido Aprovado Ag…" at bounding box center [399, 221] width 229 height 23
select select "4"
click at [285, 210] on select "Selecione um status Cancelado Aguardando Aprovação Diretoria Pedido Aprovado Ag…" at bounding box center [399, 221] width 229 height 23
click at [133, 347] on button "Filtrar Lista" at bounding box center [108, 348] width 146 height 23
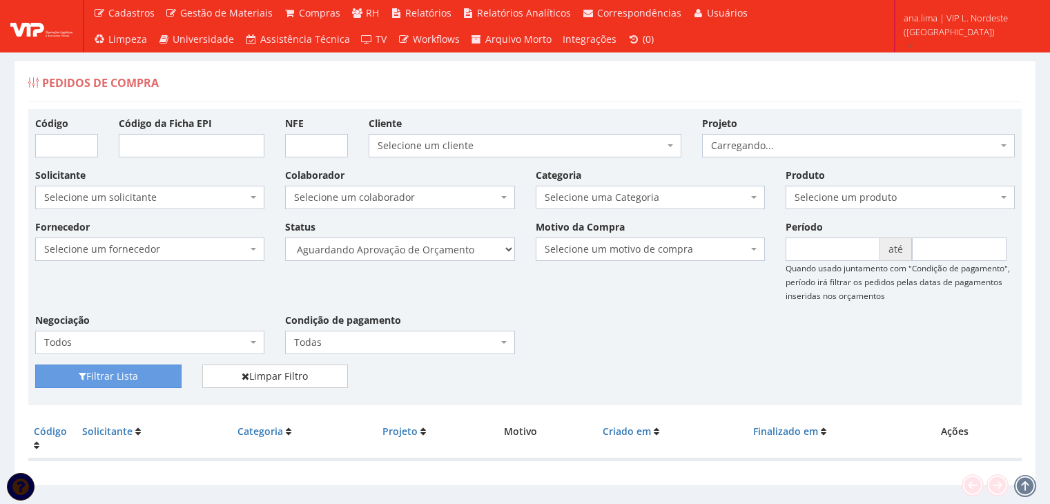
scroll to position [28, 0]
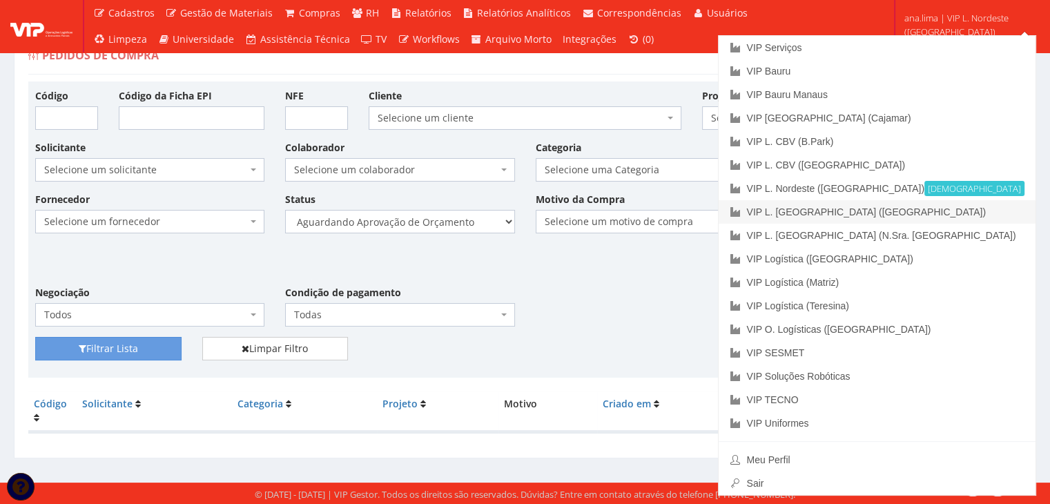
click at [987, 211] on link "VIP L. [GEOGRAPHIC_DATA] ([GEOGRAPHIC_DATA])" at bounding box center [877, 211] width 317 height 23
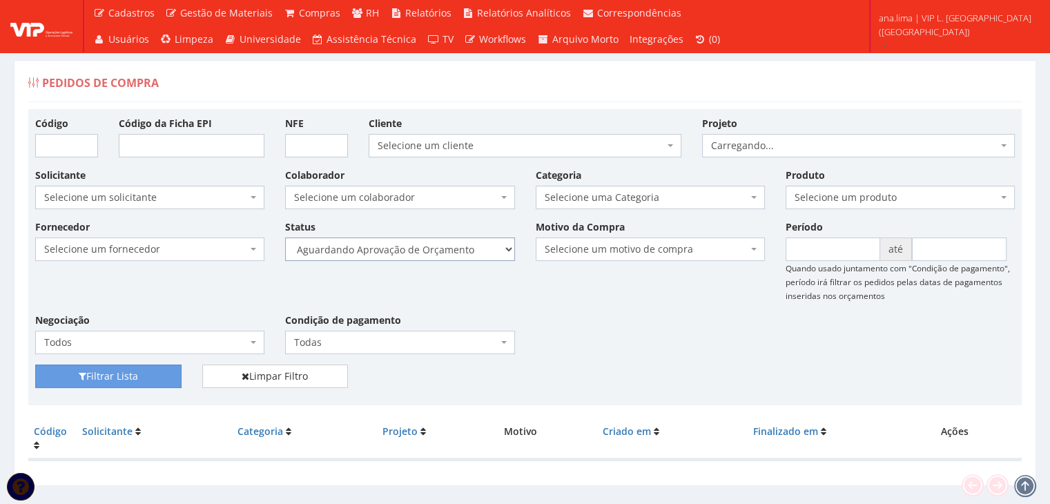
click at [484, 255] on select "Selecione um status Cancelado Aguardando Aprovação Diretoria Pedido Aprovado Ag…" at bounding box center [399, 248] width 229 height 23
select select "1"
click at [285, 237] on select "Selecione um status Cancelado Aguardando Aprovação Diretoria Pedido Aprovado Ag…" at bounding box center [399, 248] width 229 height 23
drag, startPoint x: 162, startPoint y: 368, endPoint x: 246, endPoint y: 326, distance: 94.1
click at [162, 368] on button "Filtrar Lista" at bounding box center [108, 375] width 146 height 23
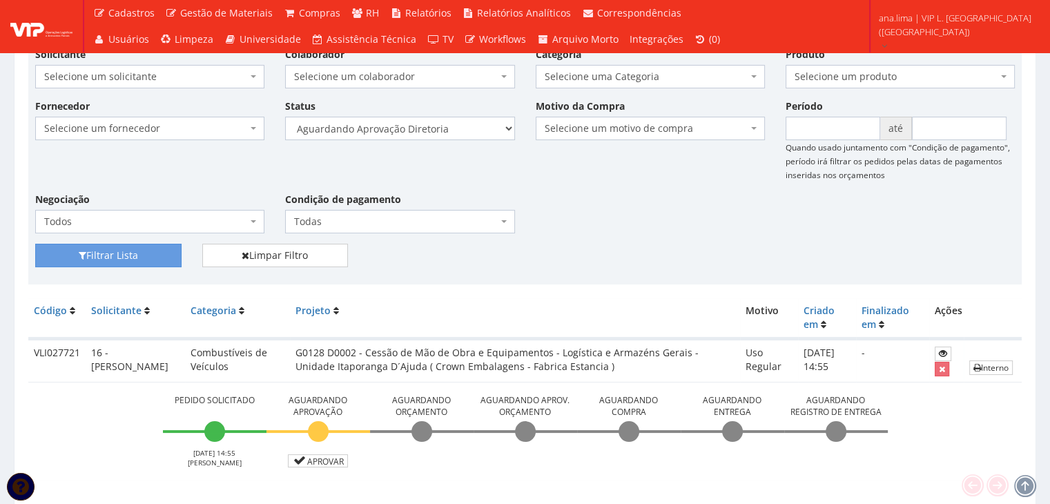
scroll to position [167, 0]
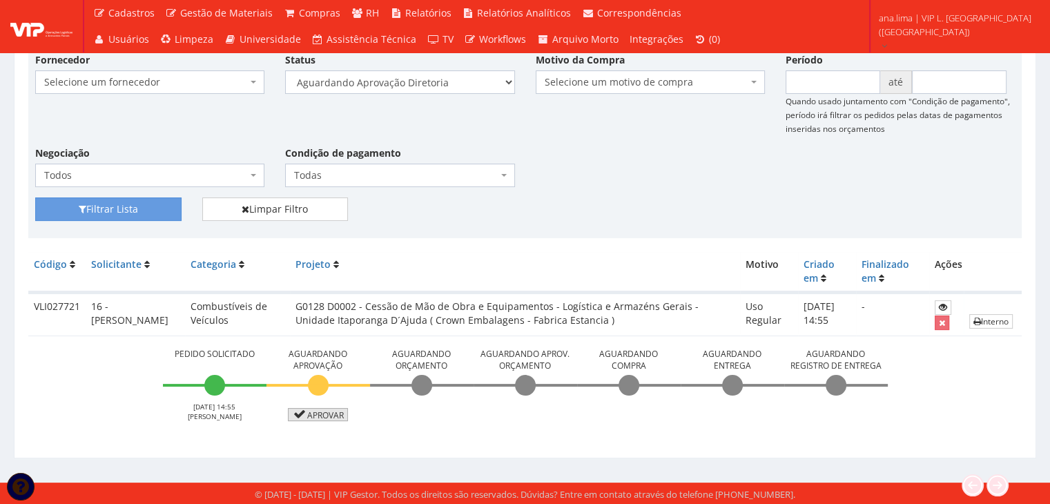
click at [342, 413] on link "Aprovar" at bounding box center [318, 414] width 61 height 13
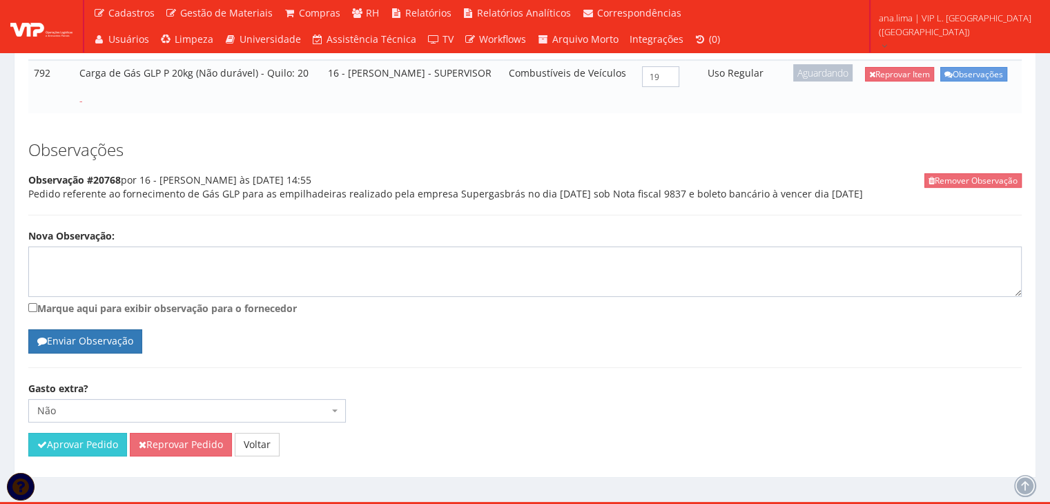
scroll to position [312, 0]
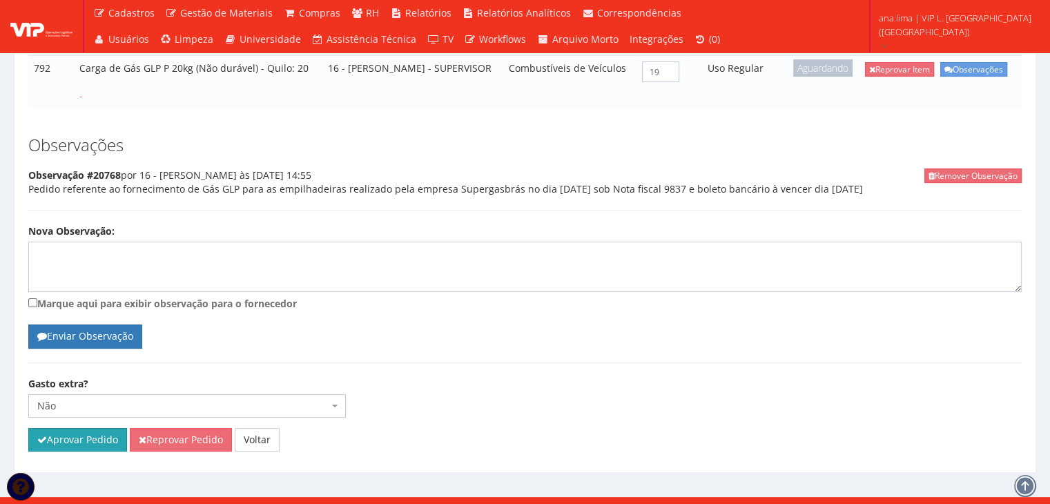
click at [89, 428] on button "Aprovar Pedido" at bounding box center [77, 439] width 99 height 23
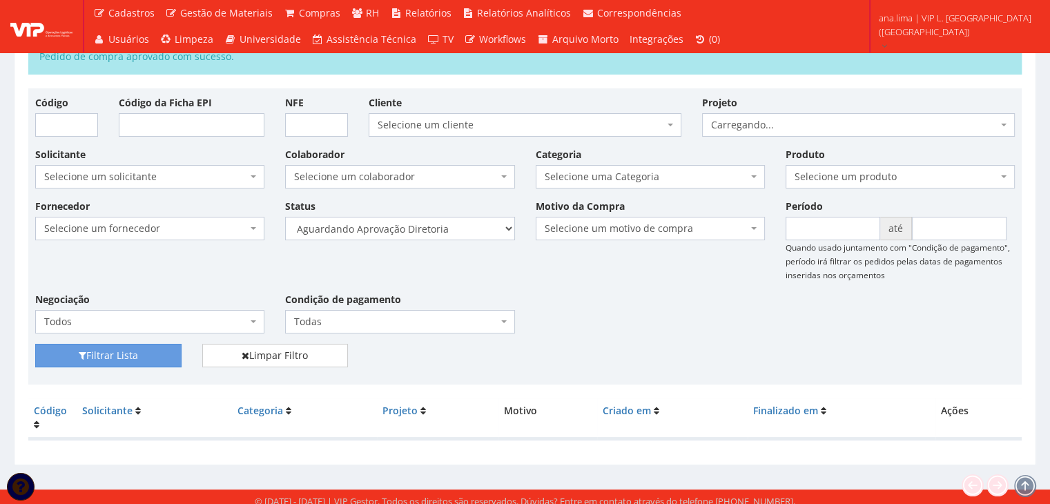
scroll to position [77, 0]
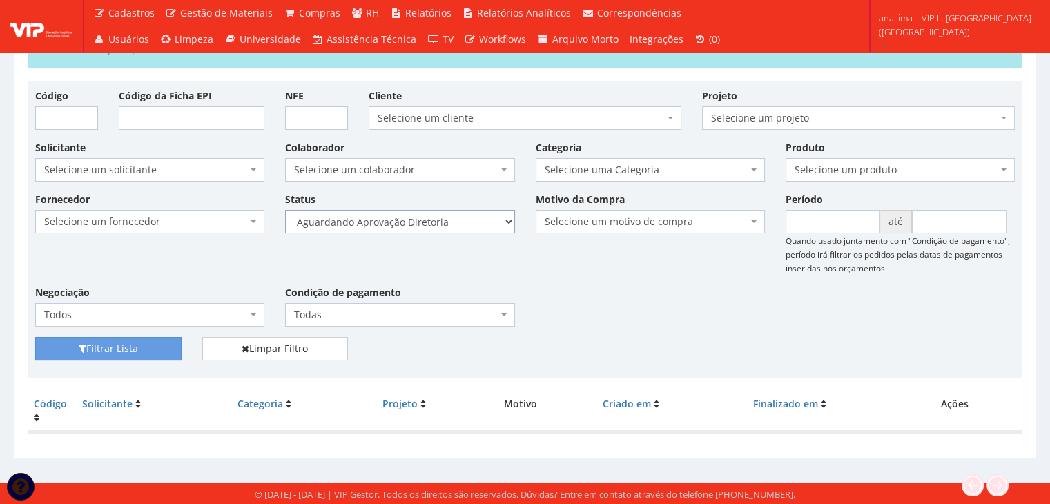
click at [478, 220] on select "Selecione um status Cancelado Aguardando Aprovação Diretoria Pedido Aprovado Ag…" at bounding box center [399, 221] width 229 height 23
click at [689, 282] on div "Fornecedor Selecione um fornecedor ******** ******** 1000 MARCAS BRASIL 12.203.…" at bounding box center [525, 264] width 1000 height 145
click at [472, 220] on select "Selecione um status Cancelado Aguardando Aprovação Diretoria Pedido Aprovado Ag…" at bounding box center [399, 221] width 229 height 23
click at [285, 210] on select "Selecione um status Cancelado Aguardando Aprovação Diretoria Pedido Aprovado Ag…" at bounding box center [399, 221] width 229 height 23
click at [160, 347] on button "Filtrar Lista" at bounding box center [108, 348] width 146 height 23
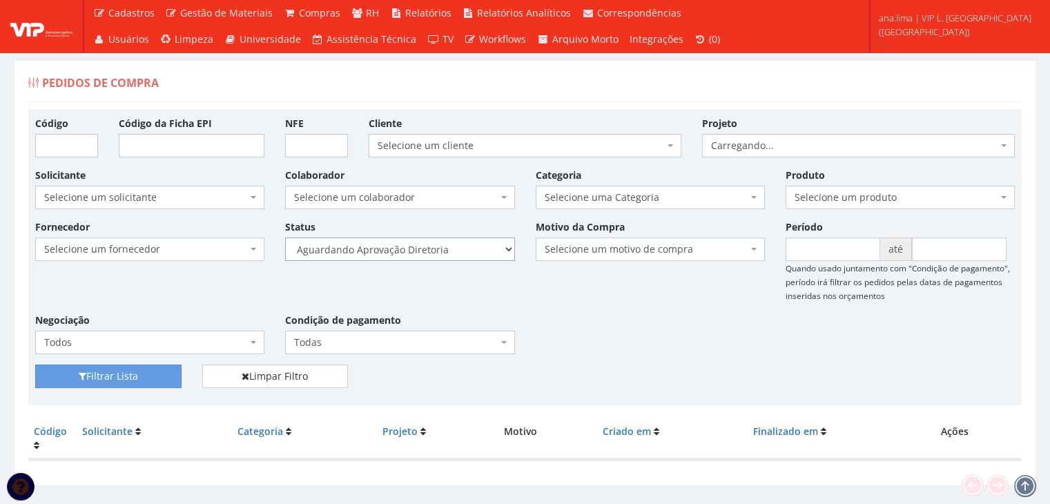
click at [475, 239] on select "Selecione um status Cancelado Aguardando Aprovação Diretoria Pedido Aprovado Ag…" at bounding box center [399, 248] width 229 height 23
click at [285, 237] on select "Selecione um status Cancelado Aguardando Aprovação Diretoria Pedido Aprovado Ag…" at bounding box center [399, 248] width 229 height 23
click at [456, 248] on select "Selecione um status Cancelado Aguardando Aprovação Diretoria Pedido Aprovado Ag…" at bounding box center [399, 248] width 229 height 23
select select "4"
click at [285, 237] on select "Selecione um status Cancelado Aguardando Aprovação Diretoria Pedido Aprovado Ag…" at bounding box center [399, 248] width 229 height 23
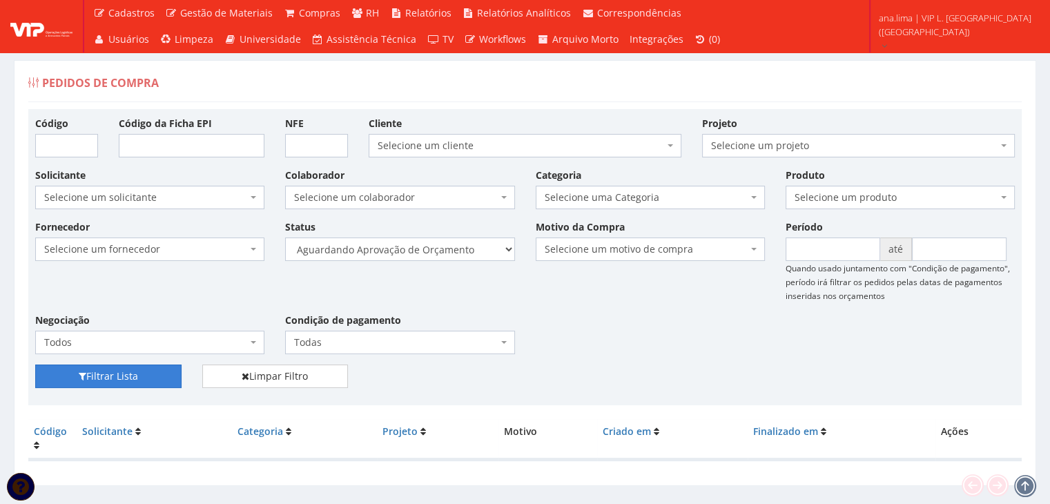
click at [150, 371] on button "Filtrar Lista" at bounding box center [108, 375] width 146 height 23
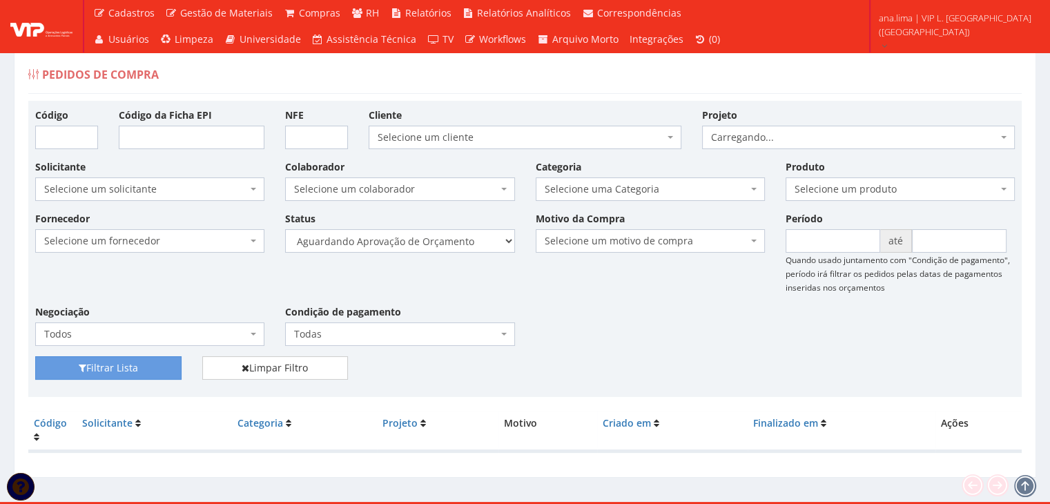
scroll to position [28, 0]
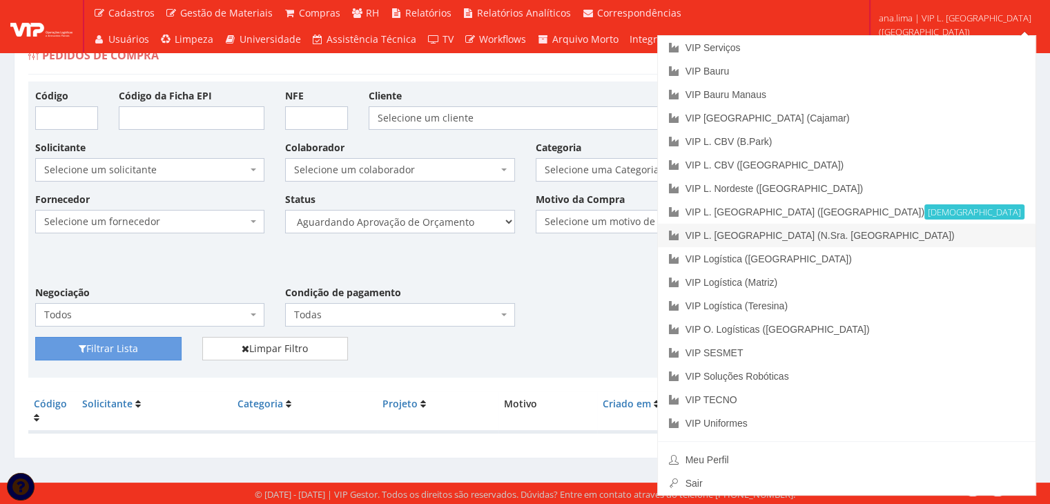
click at [953, 238] on link "VIP L. [GEOGRAPHIC_DATA] (N.Sra. [GEOGRAPHIC_DATA])" at bounding box center [847, 235] width 378 height 23
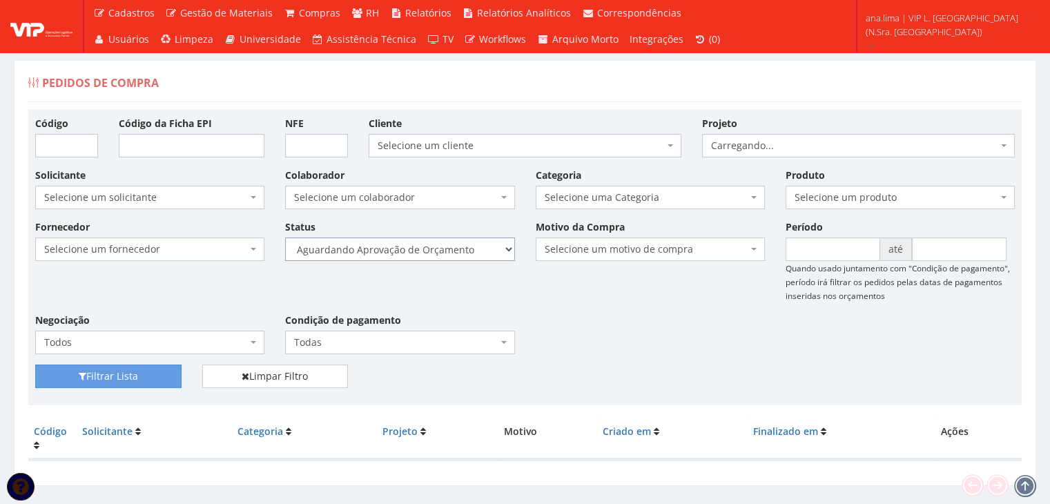
drag, startPoint x: 0, startPoint y: 0, endPoint x: 464, endPoint y: 247, distance: 525.5
click at [464, 247] on select "Selecione um status Cancelado Aguardando Aprovação Diretoria Pedido Aprovado Ag…" at bounding box center [399, 248] width 229 height 23
select select "1"
click at [285, 237] on select "Selecione um status Cancelado Aguardando Aprovação Diretoria Pedido Aprovado Ag…" at bounding box center [399, 248] width 229 height 23
drag, startPoint x: 110, startPoint y: 372, endPoint x: 190, endPoint y: 361, distance: 80.8
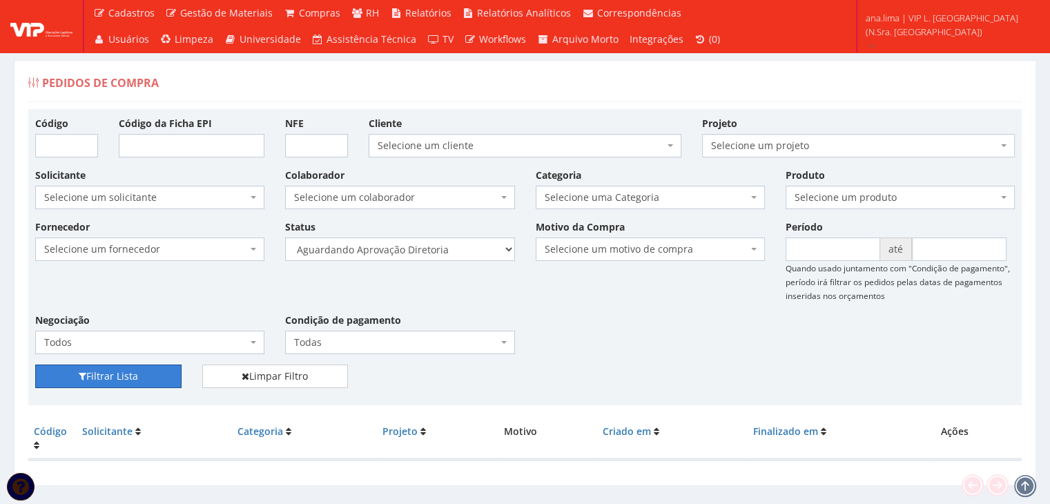
click at [112, 372] on button "Filtrar Lista" at bounding box center [108, 375] width 146 height 23
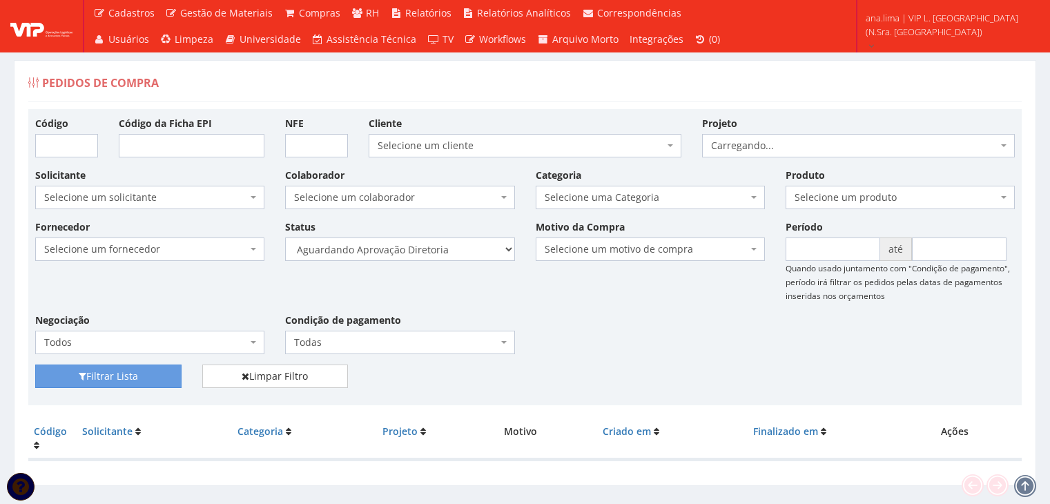
scroll to position [28, 0]
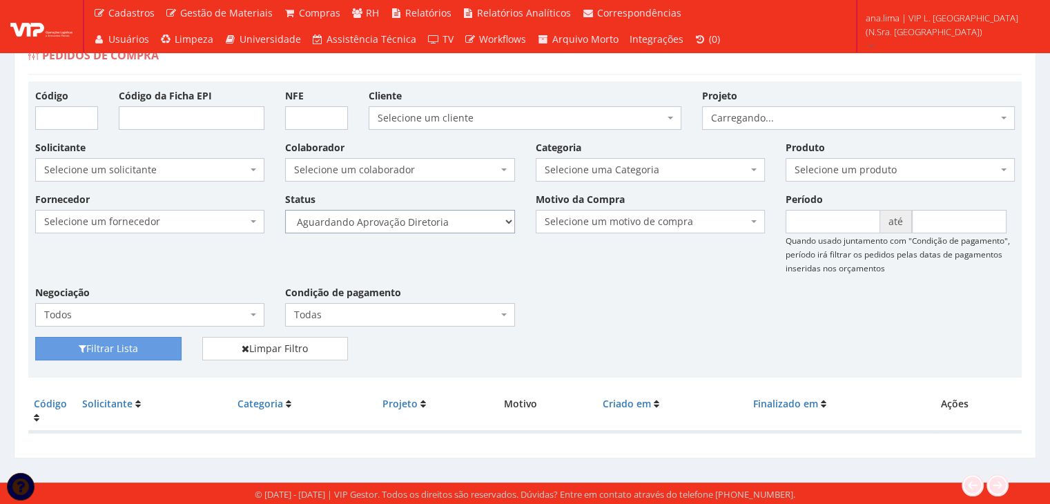
click at [431, 222] on select "Selecione um status Cancelado Aguardando Aprovação Diretoria Pedido Aprovado Ag…" at bounding box center [399, 221] width 229 height 23
select select "4"
click at [285, 210] on select "Selecione um status Cancelado Aguardando Aprovação Diretoria Pedido Aprovado Ag…" at bounding box center [399, 221] width 229 height 23
click at [133, 349] on button "Filtrar Lista" at bounding box center [108, 348] width 146 height 23
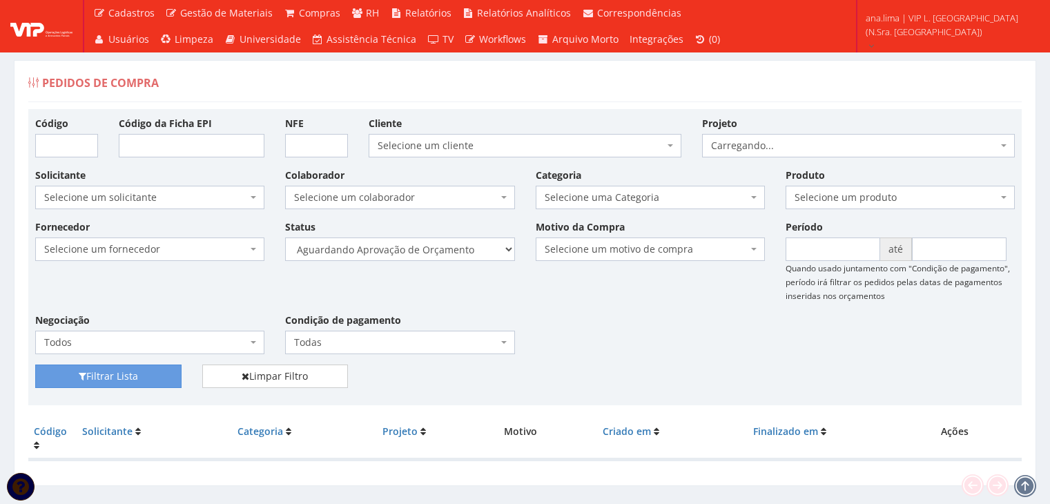
scroll to position [28, 0]
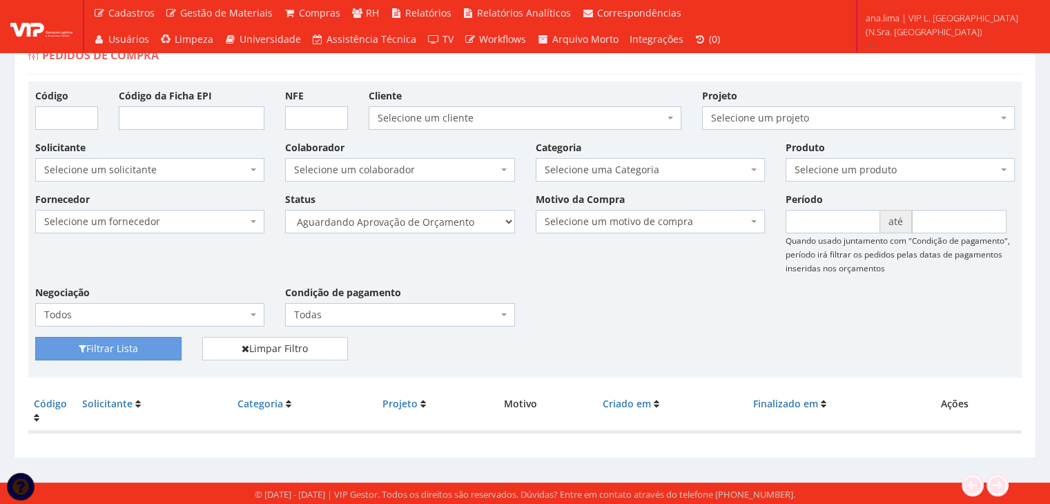
click at [664, 302] on div "Fornecedor Selecione um fornecedor ******** ******** 1000 MARCAS [GEOGRAPHIC_DA…" at bounding box center [525, 264] width 1000 height 145
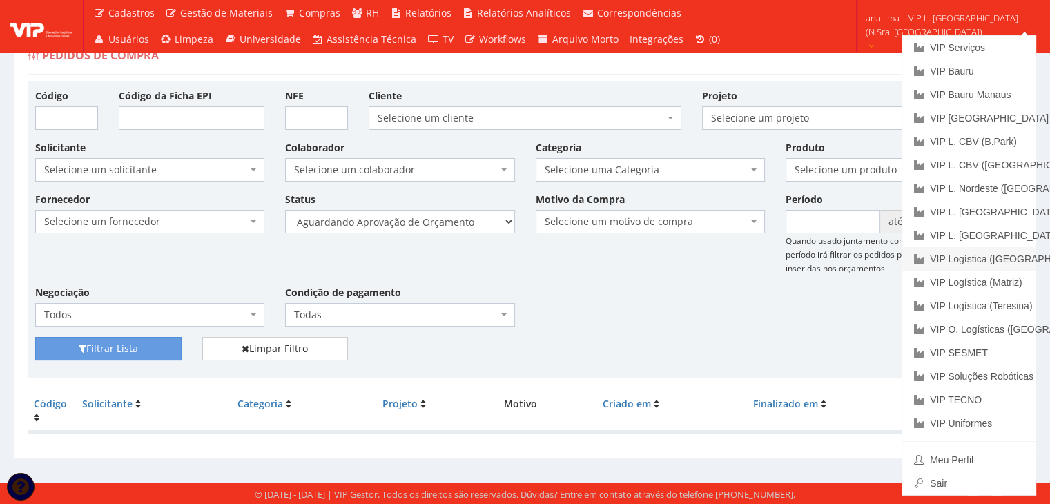
click at [966, 257] on link "VIP Logística ([GEOGRAPHIC_DATA])" at bounding box center [968, 258] width 133 height 23
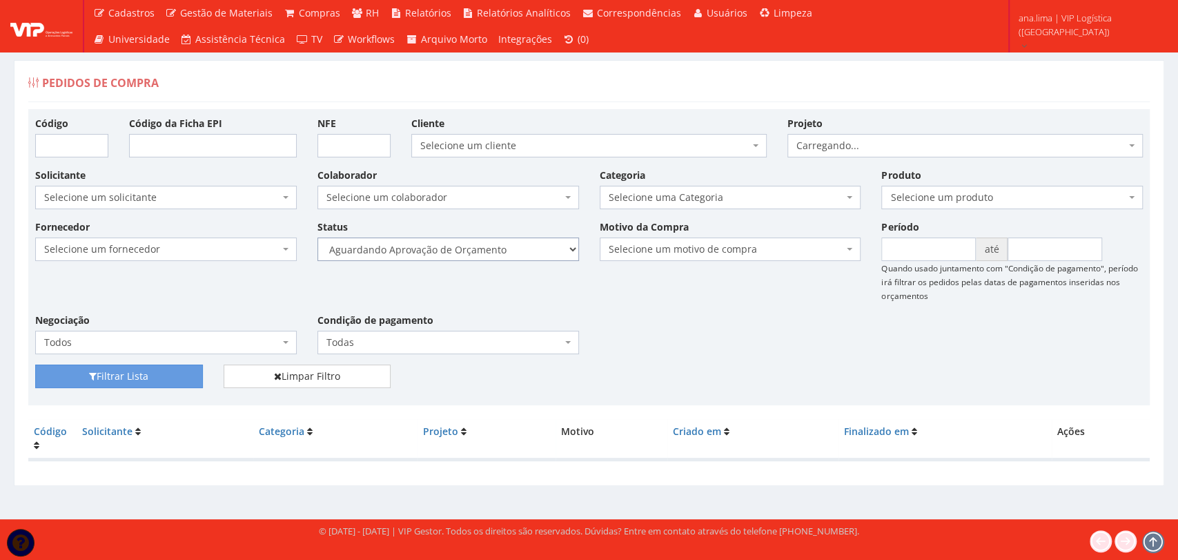
drag, startPoint x: 0, startPoint y: 0, endPoint x: 515, endPoint y: 255, distance: 574.7
click at [515, 253] on select "Selecione um status Cancelado Aguardando Aprovação Diretoria Pedido Aprovado Ag…" at bounding box center [448, 248] width 262 height 23
select select "1"
click at [317, 237] on select "Selecione um status Cancelado Aguardando Aprovação Diretoria Pedido Aprovado Ag…" at bounding box center [448, 248] width 262 height 23
click at [182, 377] on button "Filtrar Lista" at bounding box center [119, 375] width 168 height 23
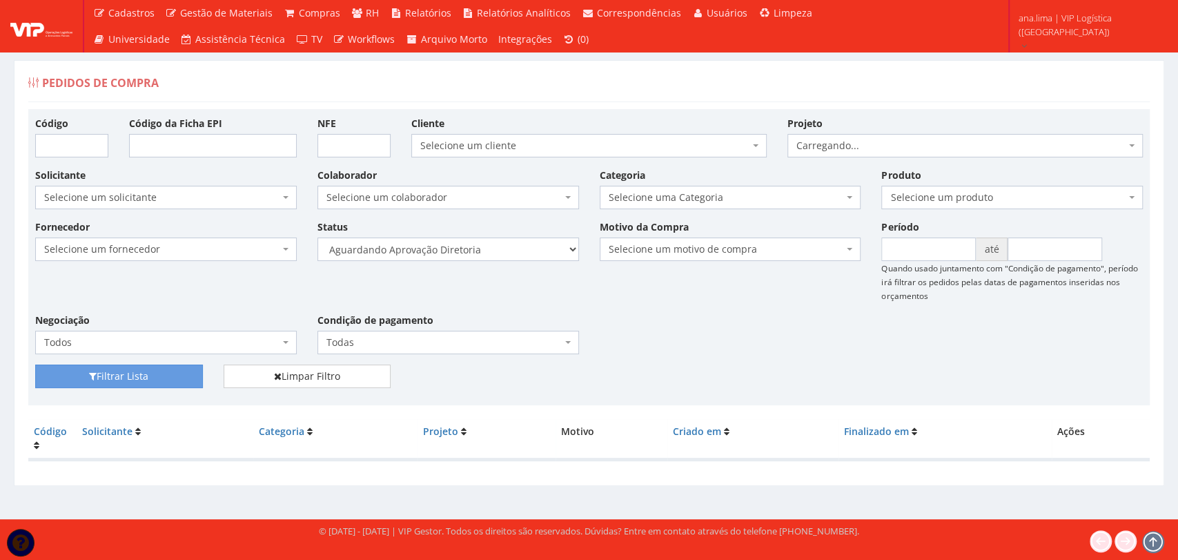
click at [497, 254] on select "Selecione um status Cancelado Aguardando Aprovação Diretoria Pedido Aprovado Ag…" at bounding box center [448, 248] width 262 height 23
select select "4"
click at [317, 237] on select "Selecione um status Cancelado Aguardando Aprovação Diretoria Pedido Aprovado Ag…" at bounding box center [448, 248] width 262 height 23
click at [171, 380] on button "Filtrar Lista" at bounding box center [119, 375] width 168 height 23
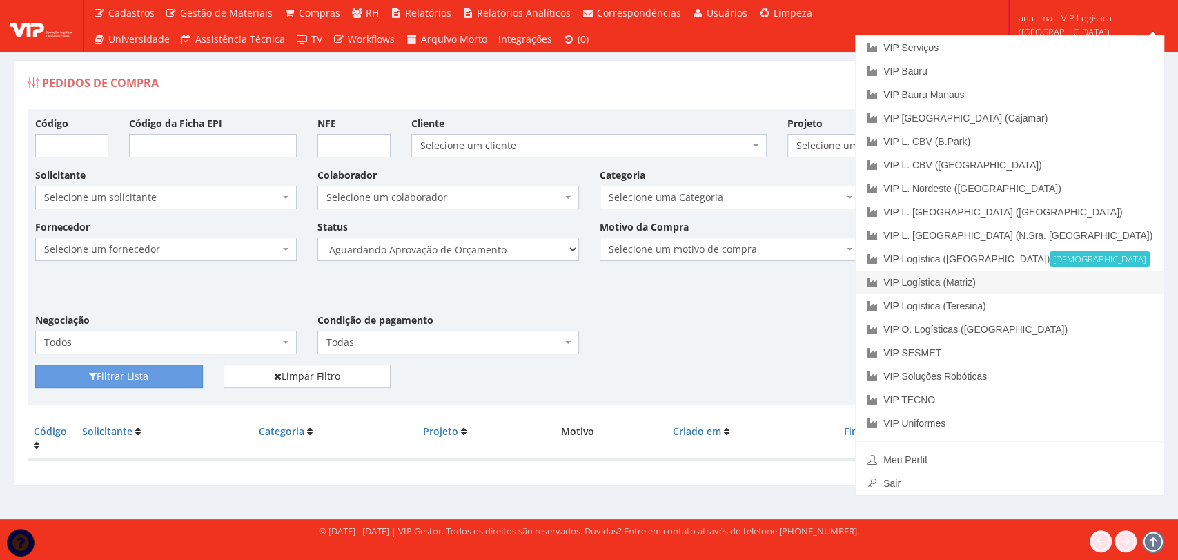
drag, startPoint x: 1053, startPoint y: 286, endPoint x: 1010, endPoint y: 286, distance: 42.1
click at [1051, 286] on link "VIP Logística (Matriz)" at bounding box center [1010, 282] width 308 height 23
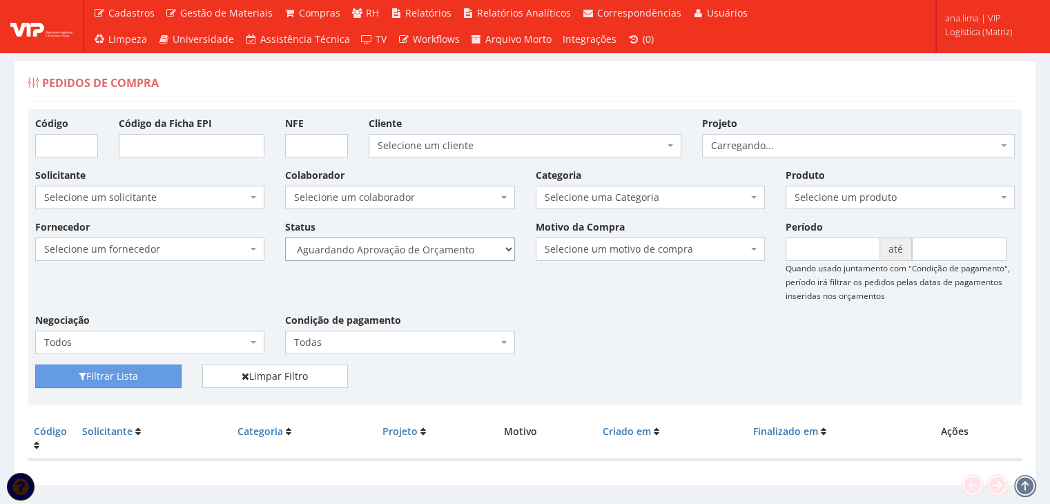
drag, startPoint x: 0, startPoint y: 0, endPoint x: 473, endPoint y: 253, distance: 537.0
click at [473, 253] on select "Selecione um status Cancelado Aguardando Aprovação Diretoria Pedido Aprovado Ag…" at bounding box center [399, 248] width 229 height 23
select select "1"
click at [285, 237] on select "Selecione um status Cancelado Aguardando Aprovação Diretoria Pedido Aprovado Ag…" at bounding box center [399, 248] width 229 height 23
click at [173, 380] on button "Filtrar Lista" at bounding box center [108, 375] width 146 height 23
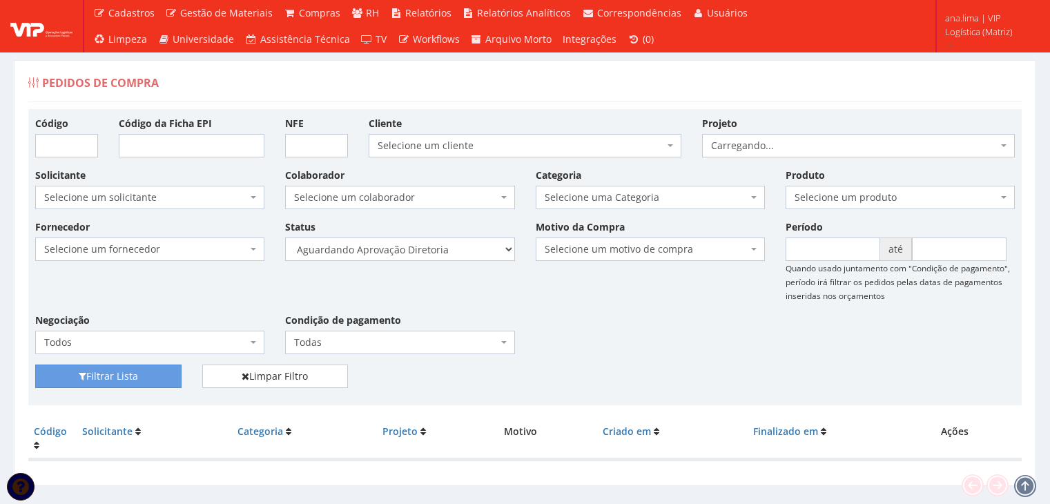
scroll to position [28, 0]
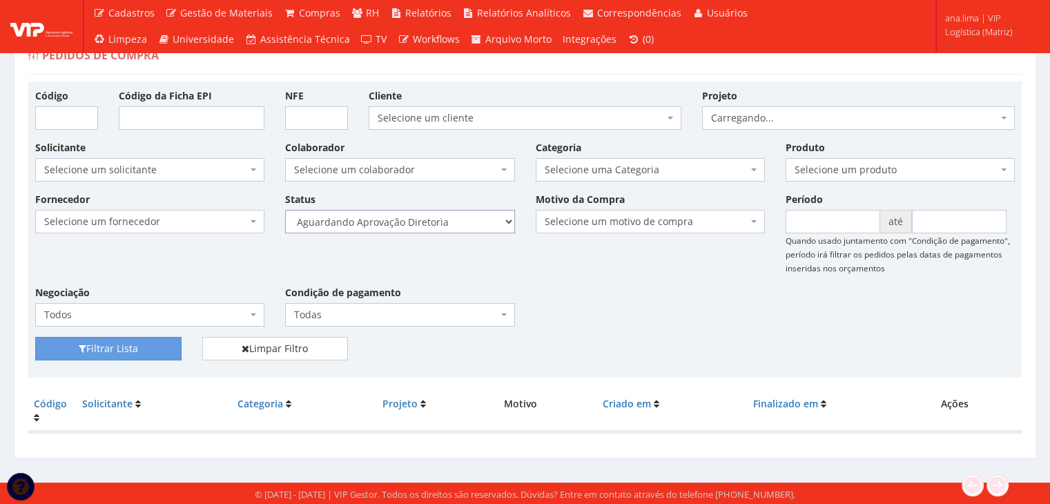
click at [472, 218] on select "Selecione um status Cancelado Aguardando Aprovação Diretoria Pedido Aprovado Ag…" at bounding box center [399, 221] width 229 height 23
select select "4"
click at [285, 210] on select "Selecione um status Cancelado Aguardando Aprovação Diretoria Pedido Aprovado Ag…" at bounding box center [399, 221] width 229 height 23
click at [158, 351] on button "Filtrar Lista" at bounding box center [108, 348] width 146 height 23
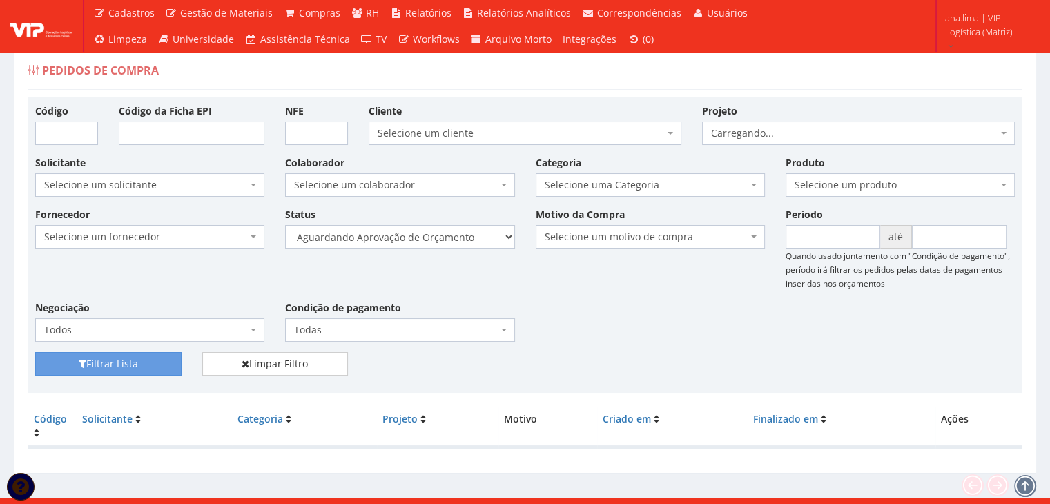
scroll to position [28, 0]
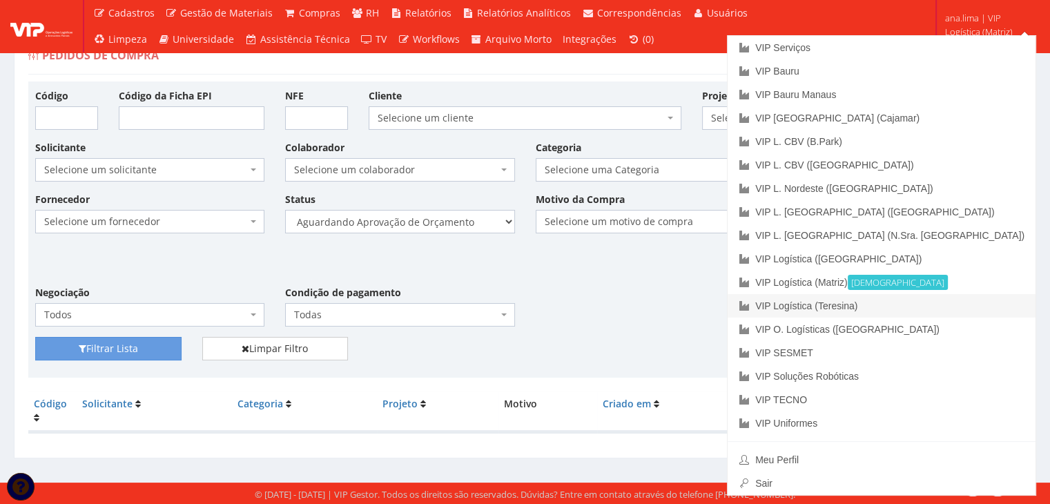
click at [956, 311] on link "VIP Logística (Teresina)" at bounding box center [881, 305] width 308 height 23
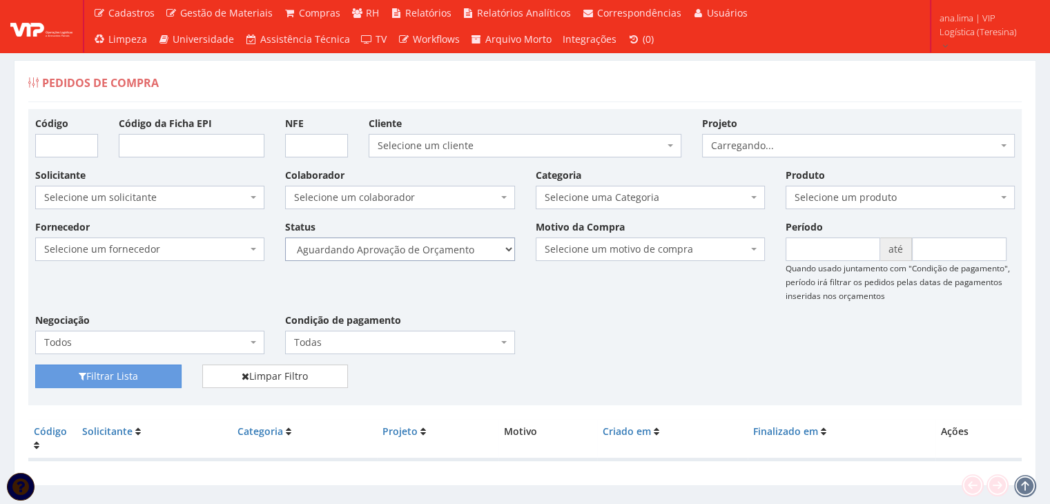
drag, startPoint x: 472, startPoint y: 244, endPoint x: 465, endPoint y: 250, distance: 9.8
click at [472, 244] on select "Selecione um status Cancelado Aguardando Aprovação Diretoria Pedido Aprovado Ag…" at bounding box center [399, 248] width 229 height 23
select select "1"
click at [285, 237] on select "Selecione um status Cancelado Aguardando Aprovação Diretoria Pedido Aprovado Ag…" at bounding box center [399, 248] width 229 height 23
click at [159, 372] on button "Filtrar Lista" at bounding box center [108, 375] width 146 height 23
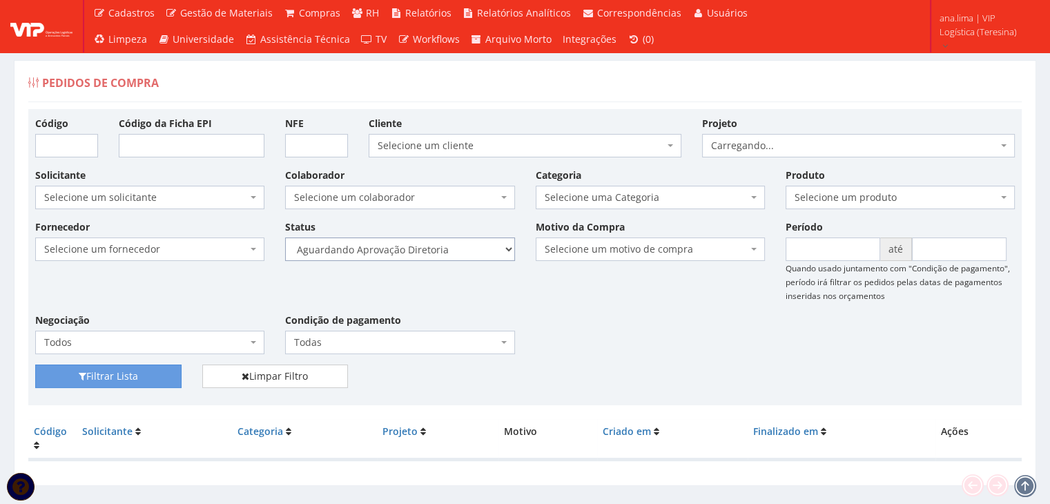
click at [481, 249] on select "Selecione um status Cancelado Aguardando Aprovação Diretoria Pedido Aprovado Ag…" at bounding box center [399, 248] width 229 height 23
select select "4"
click at [285, 237] on select "Selecione um status Cancelado Aguardando Aprovação Diretoria Pedido Aprovado Ag…" at bounding box center [399, 248] width 229 height 23
click at [160, 373] on button "Filtrar Lista" at bounding box center [108, 375] width 146 height 23
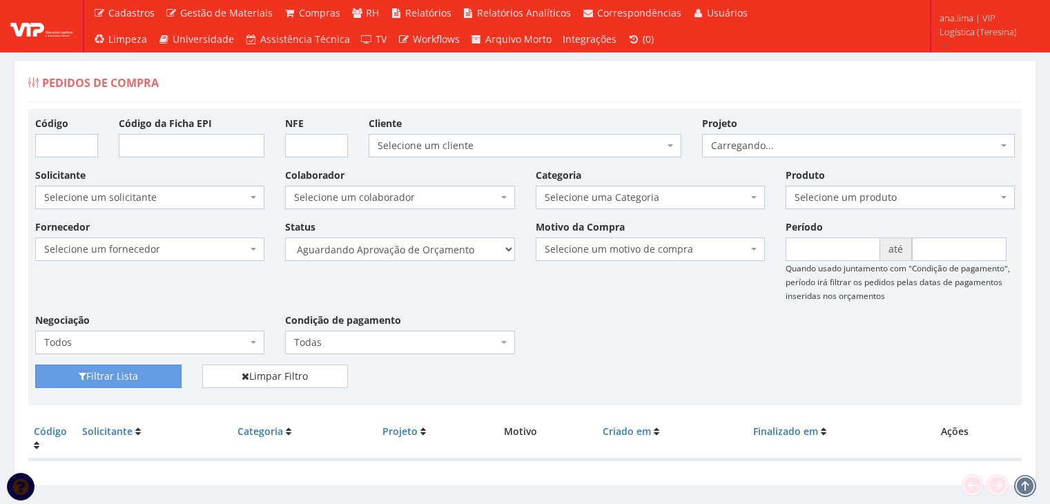
scroll to position [28, 0]
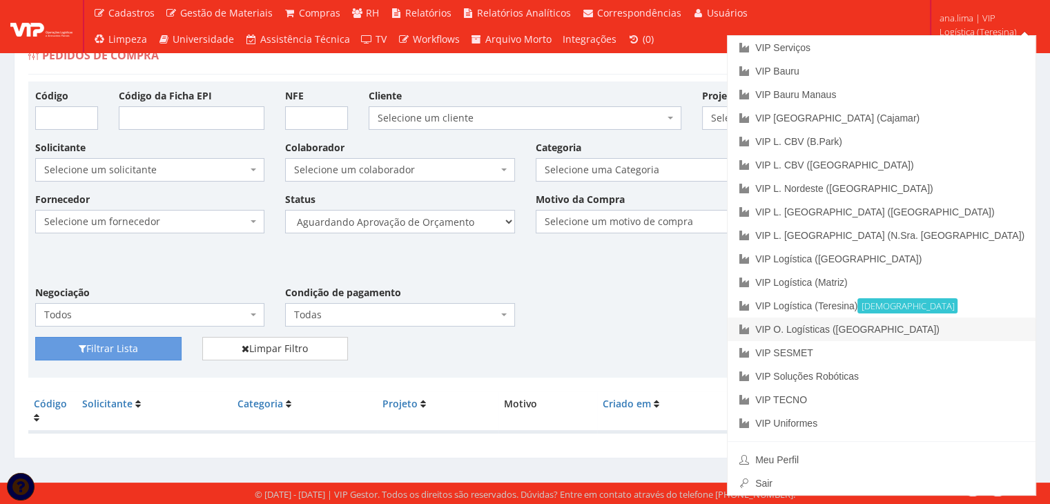
click at [1000, 329] on link "VIP O. Logísticas ([GEOGRAPHIC_DATA])" at bounding box center [881, 328] width 308 height 23
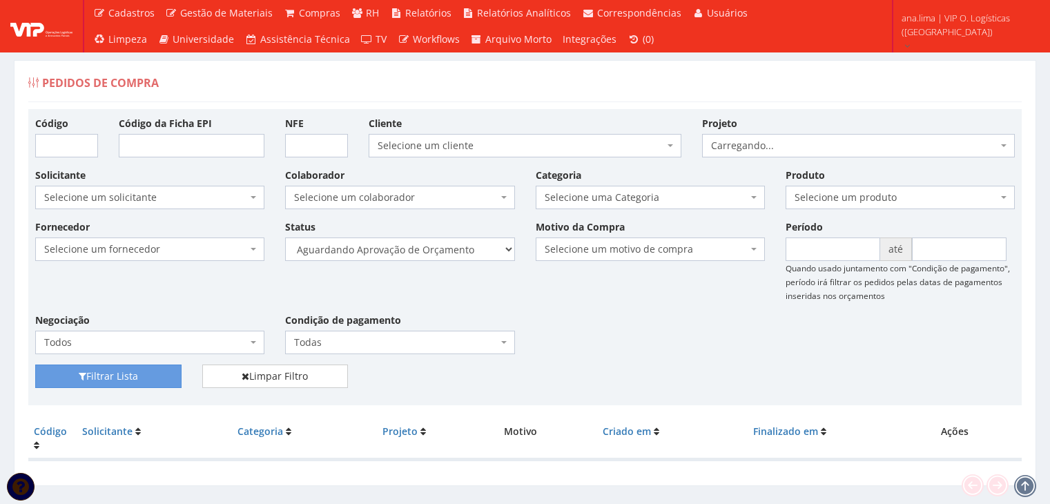
click at [470, 244] on select "Selecione um status Cancelado Aguardando Aprovação Diretoria Pedido Aprovado Ag…" at bounding box center [399, 248] width 229 height 23
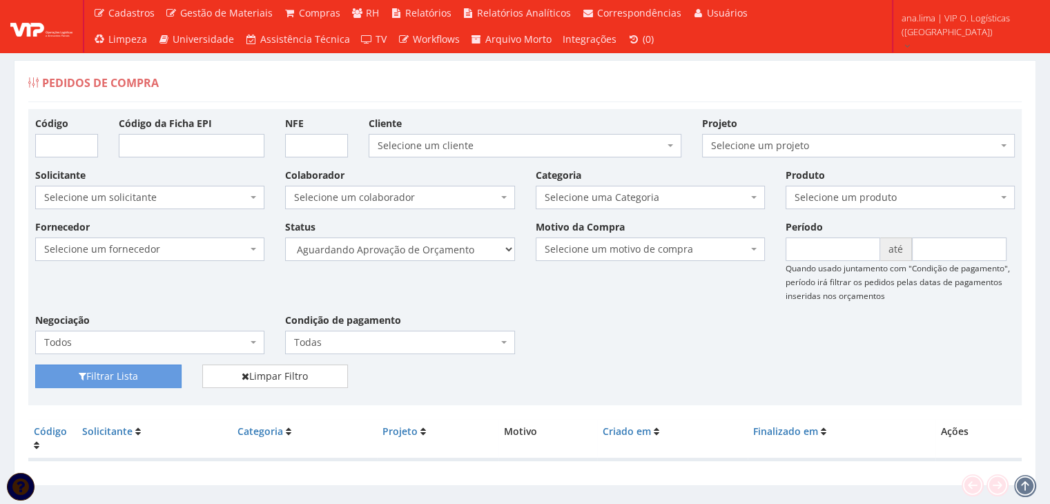
select select "1"
click at [285, 237] on select "Selecione um status Cancelado Aguardando Aprovação Diretoria Pedido Aprovado Ag…" at bounding box center [399, 248] width 229 height 23
click at [123, 382] on button "Filtrar Lista" at bounding box center [108, 375] width 146 height 23
click at [467, 248] on select "Selecione um status Cancelado Aguardando Aprovação Diretoria Pedido Aprovado Ag…" at bounding box center [399, 248] width 229 height 23
select select "4"
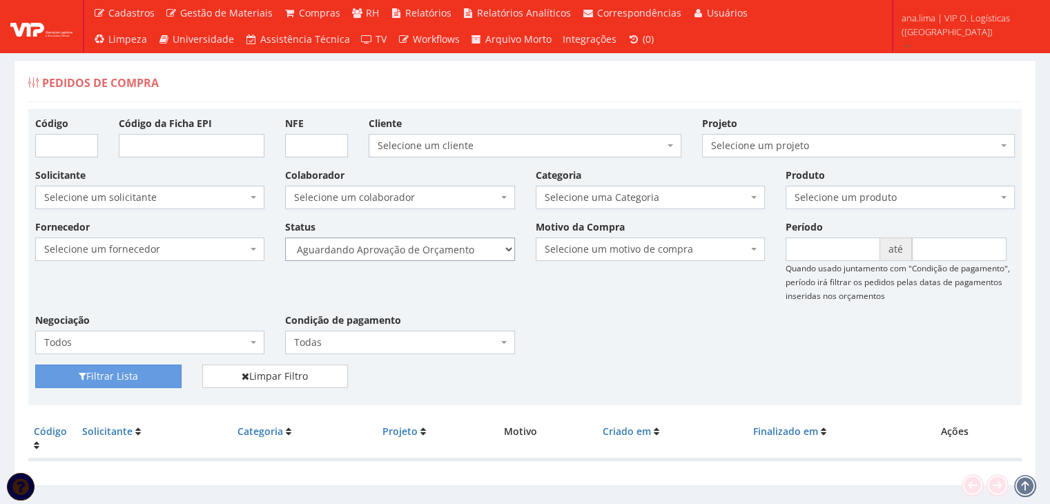
click at [285, 237] on select "Selecione um status Cancelado Aguardando Aprovação Diretoria Pedido Aprovado Ag…" at bounding box center [399, 248] width 229 height 23
click at [165, 376] on button "Filtrar Lista" at bounding box center [108, 375] width 146 height 23
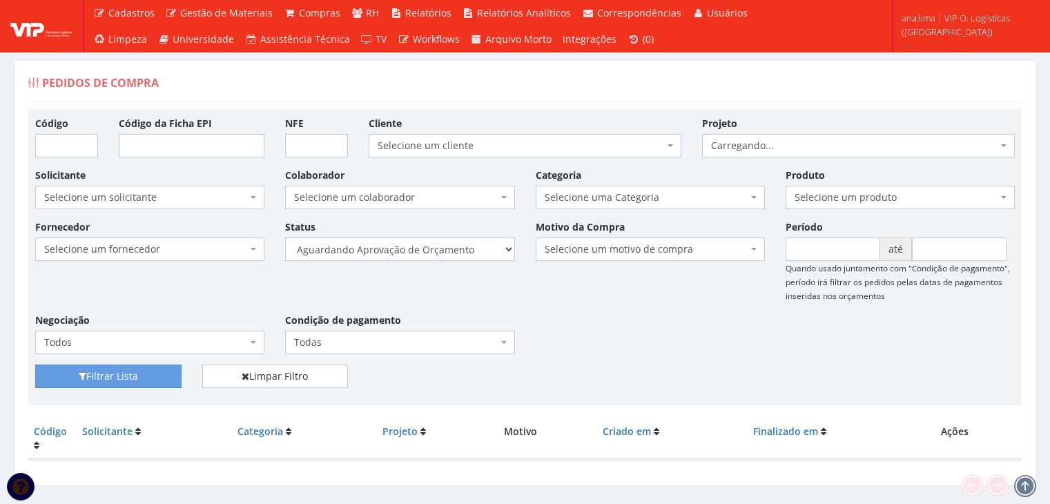
scroll to position [28, 0]
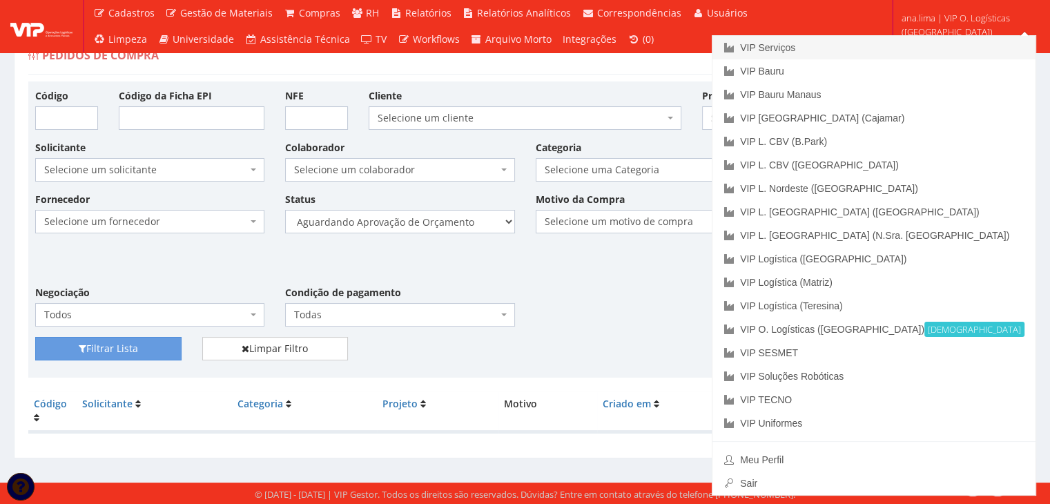
click at [999, 53] on link "VIP Serviços" at bounding box center [873, 47] width 323 height 23
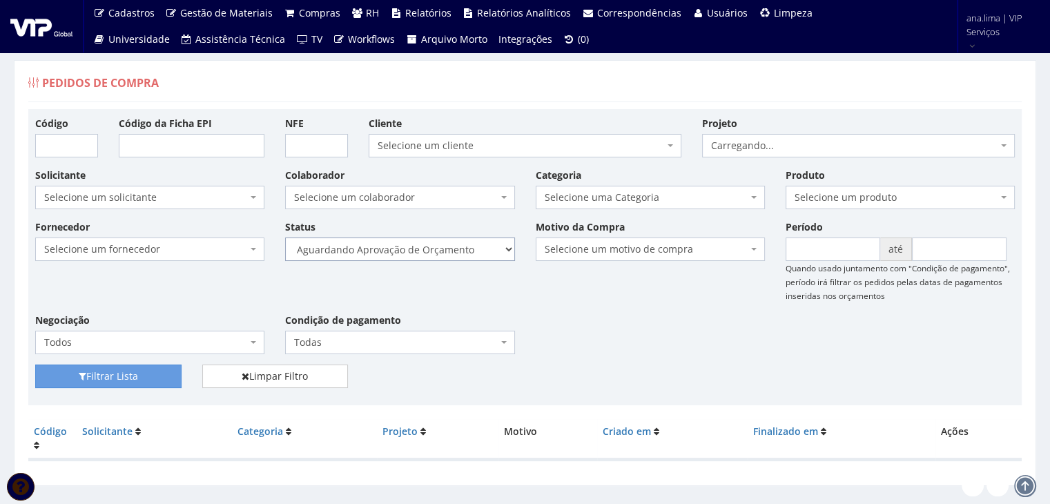
click at [478, 253] on select "Selecione um status Cancelado Aguardando Aprovação Diretoria Pedido Aprovado Ag…" at bounding box center [399, 248] width 229 height 23
select select "1"
click at [285, 237] on select "Selecione um status Cancelado Aguardando Aprovação Diretoria Pedido Aprovado Ag…" at bounding box center [399, 248] width 229 height 23
drag, startPoint x: 137, startPoint y: 371, endPoint x: 170, endPoint y: 366, distance: 32.8
click at [138, 371] on button "Filtrar Lista" at bounding box center [108, 375] width 146 height 23
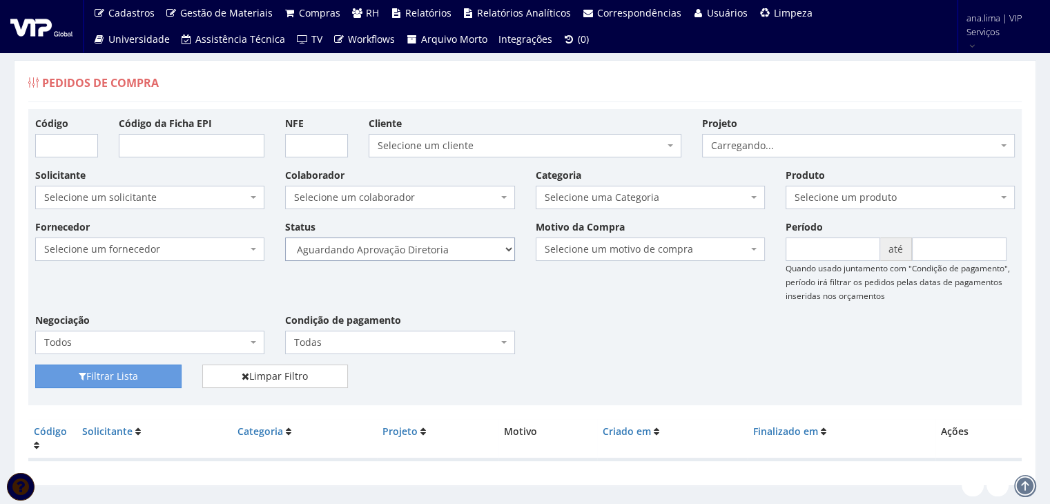
click at [465, 256] on select "Selecione um status Cancelado Aguardando Aprovação Diretoria Pedido Aprovado Ag…" at bounding box center [399, 248] width 229 height 23
select select "4"
click at [285, 237] on select "Selecione um status Cancelado Aguardando Aprovação Diretoria Pedido Aprovado Ag…" at bounding box center [399, 248] width 229 height 23
click at [141, 372] on button "Filtrar Lista" at bounding box center [108, 375] width 146 height 23
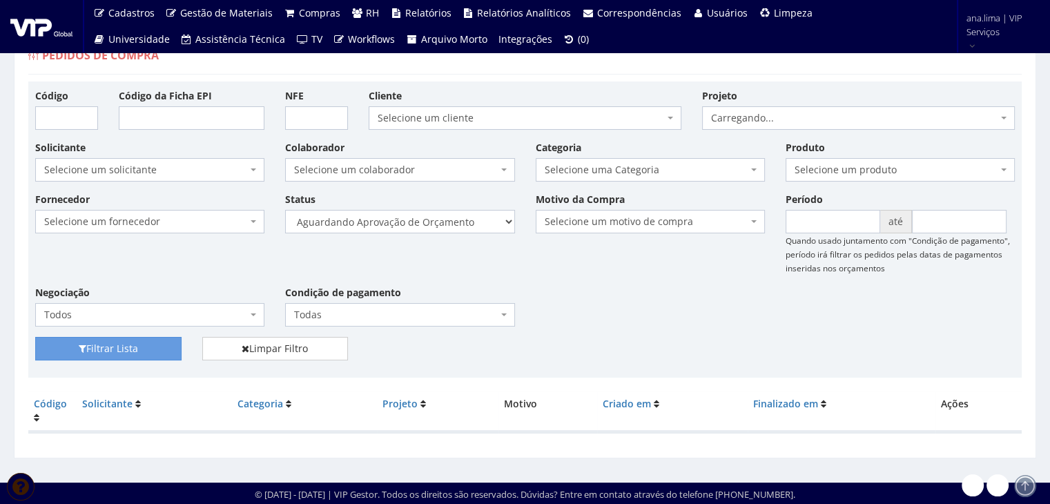
scroll to position [28, 0]
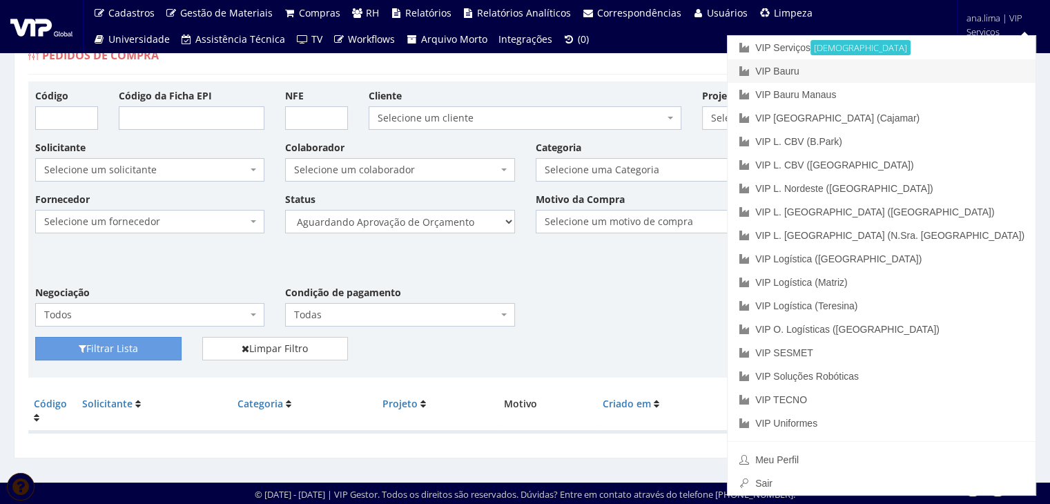
click at [962, 73] on link "VIP Bauru" at bounding box center [881, 70] width 308 height 23
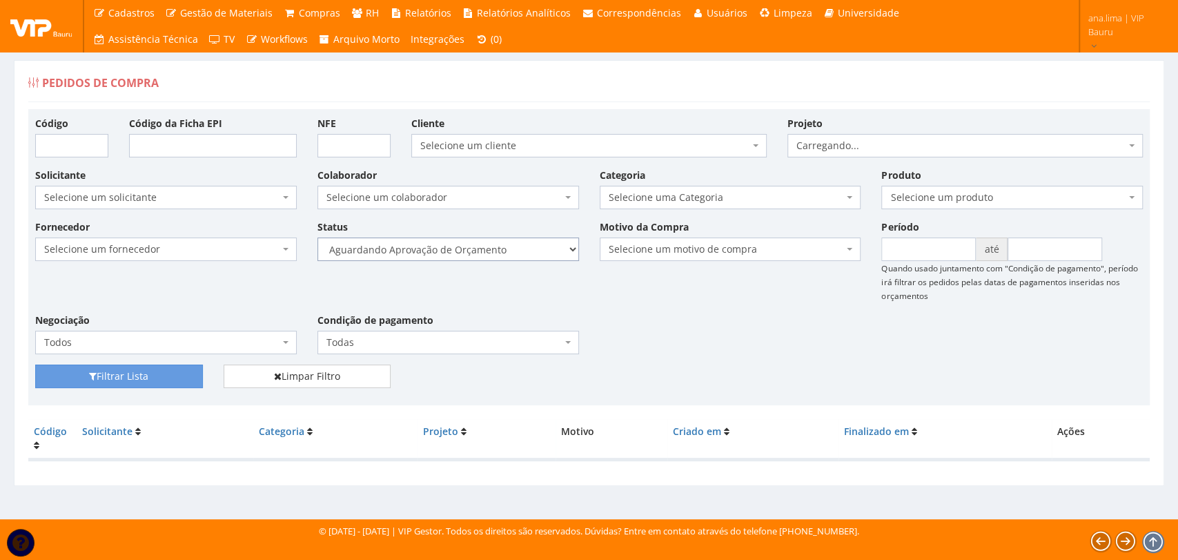
click at [509, 252] on select "Selecione um status Cancelado Aguardando Aprovação Diretoria Pedido Aprovado Ag…" at bounding box center [448, 248] width 262 height 23
select select "1"
click at [317, 237] on select "Selecione um status Cancelado Aguardando Aprovação Diretoria Pedido Aprovado Ag…" at bounding box center [448, 248] width 262 height 23
click at [176, 371] on button "Filtrar Lista" at bounding box center [119, 375] width 168 height 23
click at [502, 250] on select "Selecione um status Cancelado Aguardando Aprovação Diretoria Pedido Aprovado Ag…" at bounding box center [448, 248] width 262 height 23
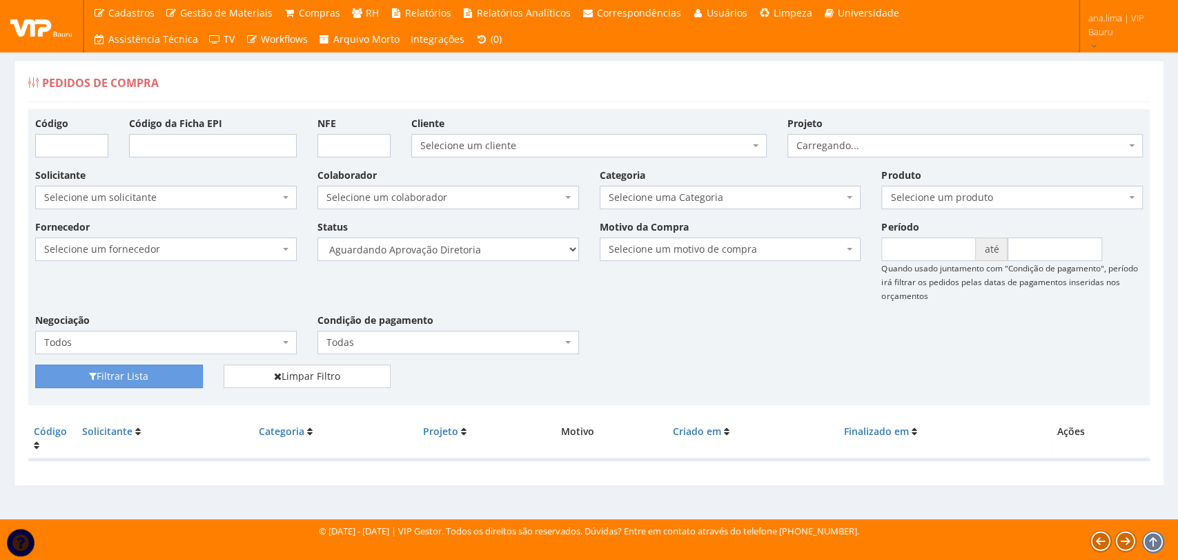
select select "4"
click at [317, 237] on select "Selecione um status Cancelado Aguardando Aprovação Diretoria Pedido Aprovado Ag…" at bounding box center [448, 248] width 262 height 23
click at [145, 381] on button "Filtrar Lista" at bounding box center [119, 375] width 168 height 23
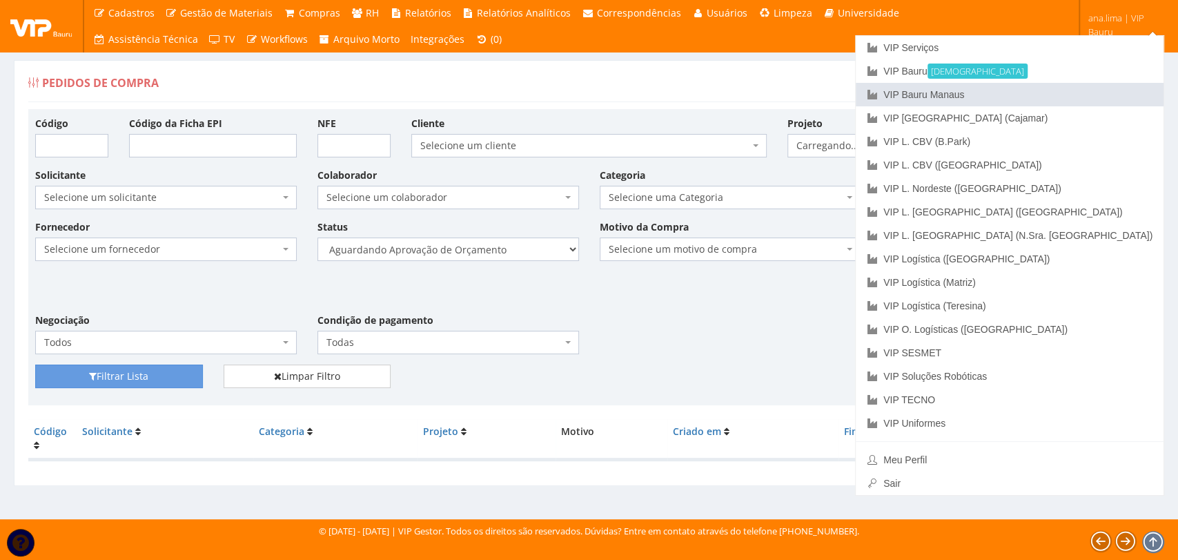
drag, startPoint x: 1109, startPoint y: 90, endPoint x: 522, endPoint y: 251, distance: 609.0
click at [1107, 92] on link "VIP Bauru Manaus" at bounding box center [1010, 94] width 308 height 23
